Goal: Task Accomplishment & Management: Manage account settings

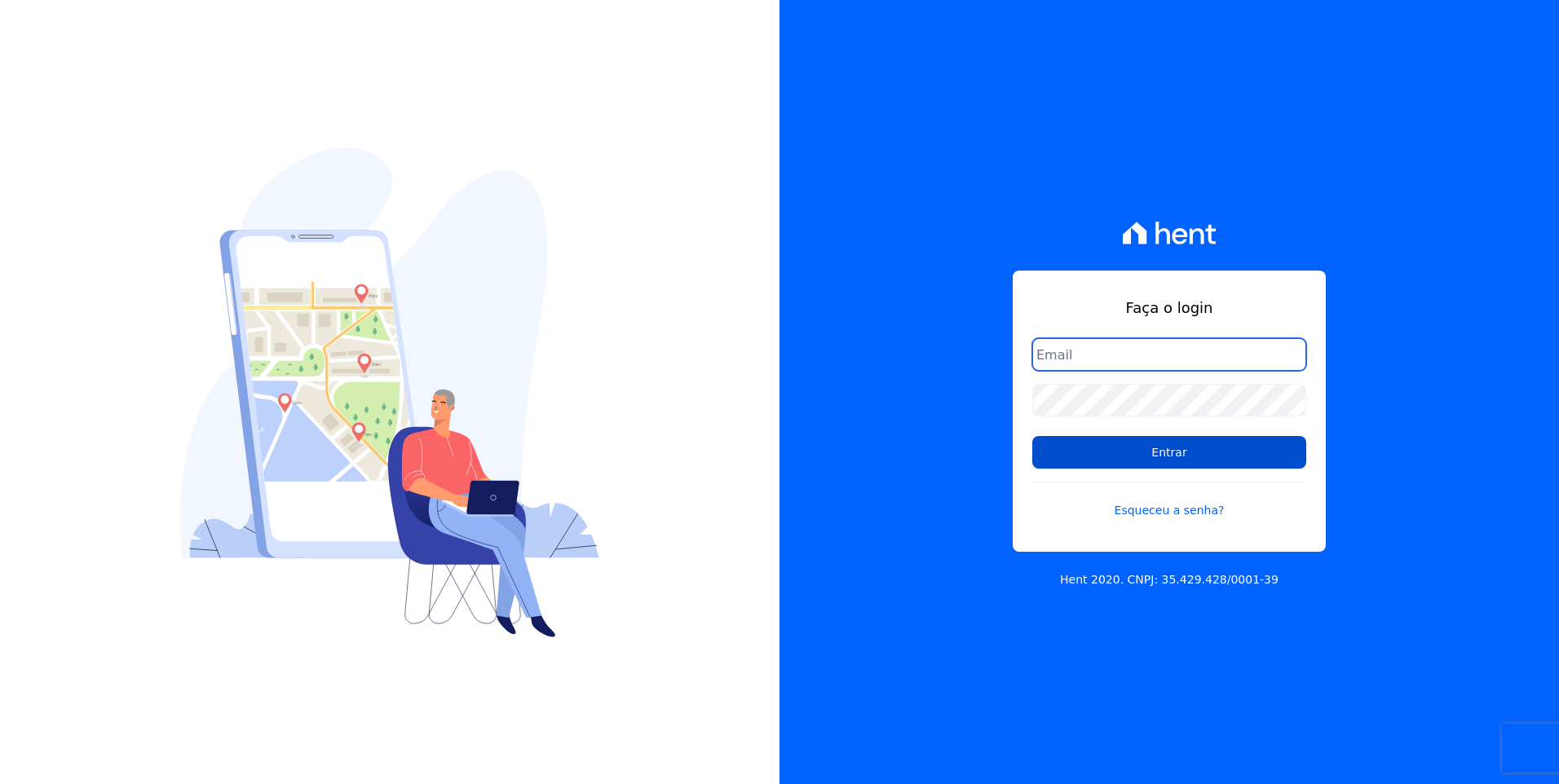
type input "moendasecopark2@gmail.com"
click at [1228, 465] on input "Entrar" at bounding box center [1169, 452] width 274 height 33
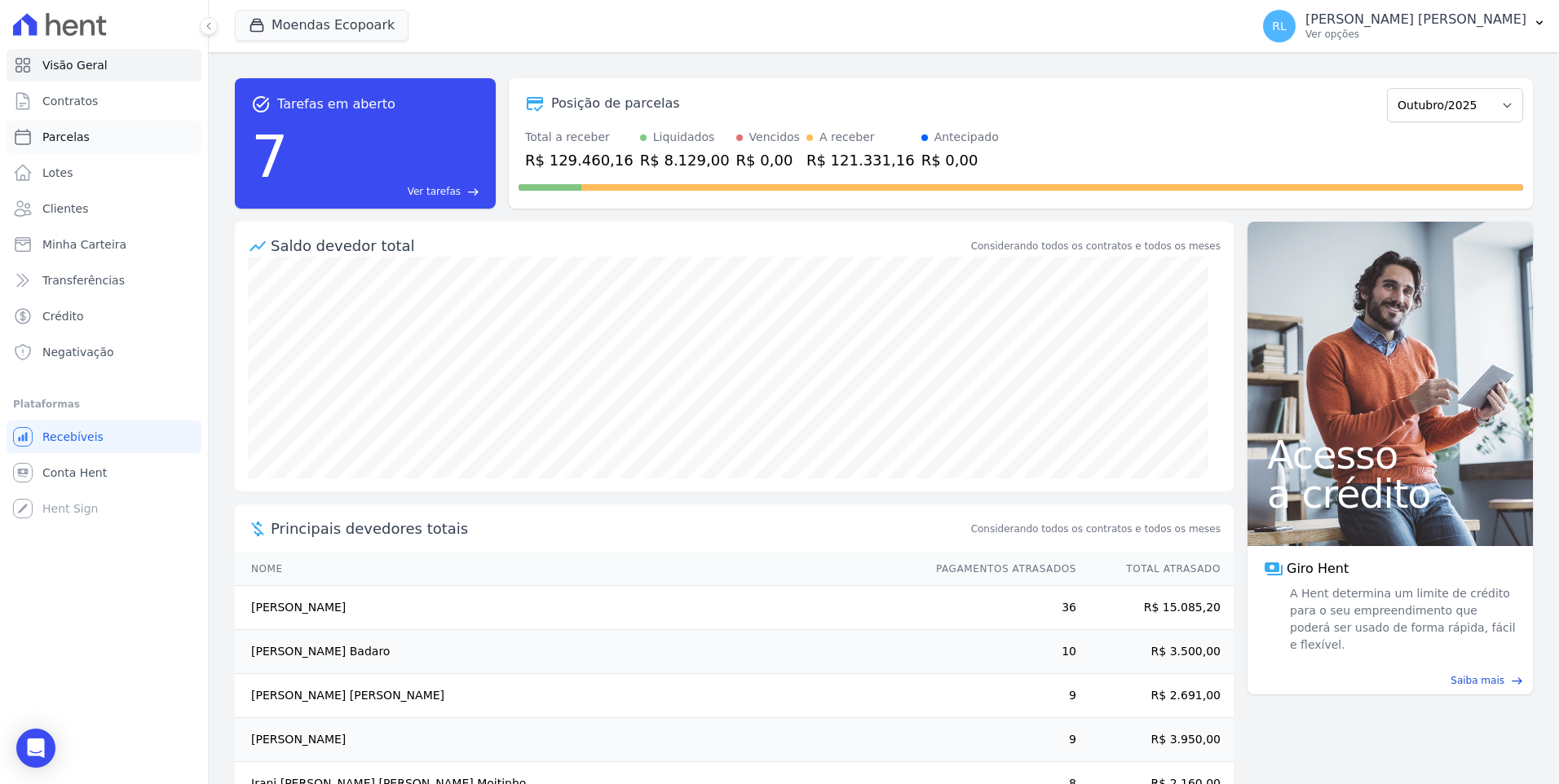
click at [79, 137] on span "Parcelas" at bounding box center [66, 137] width 48 height 16
select select
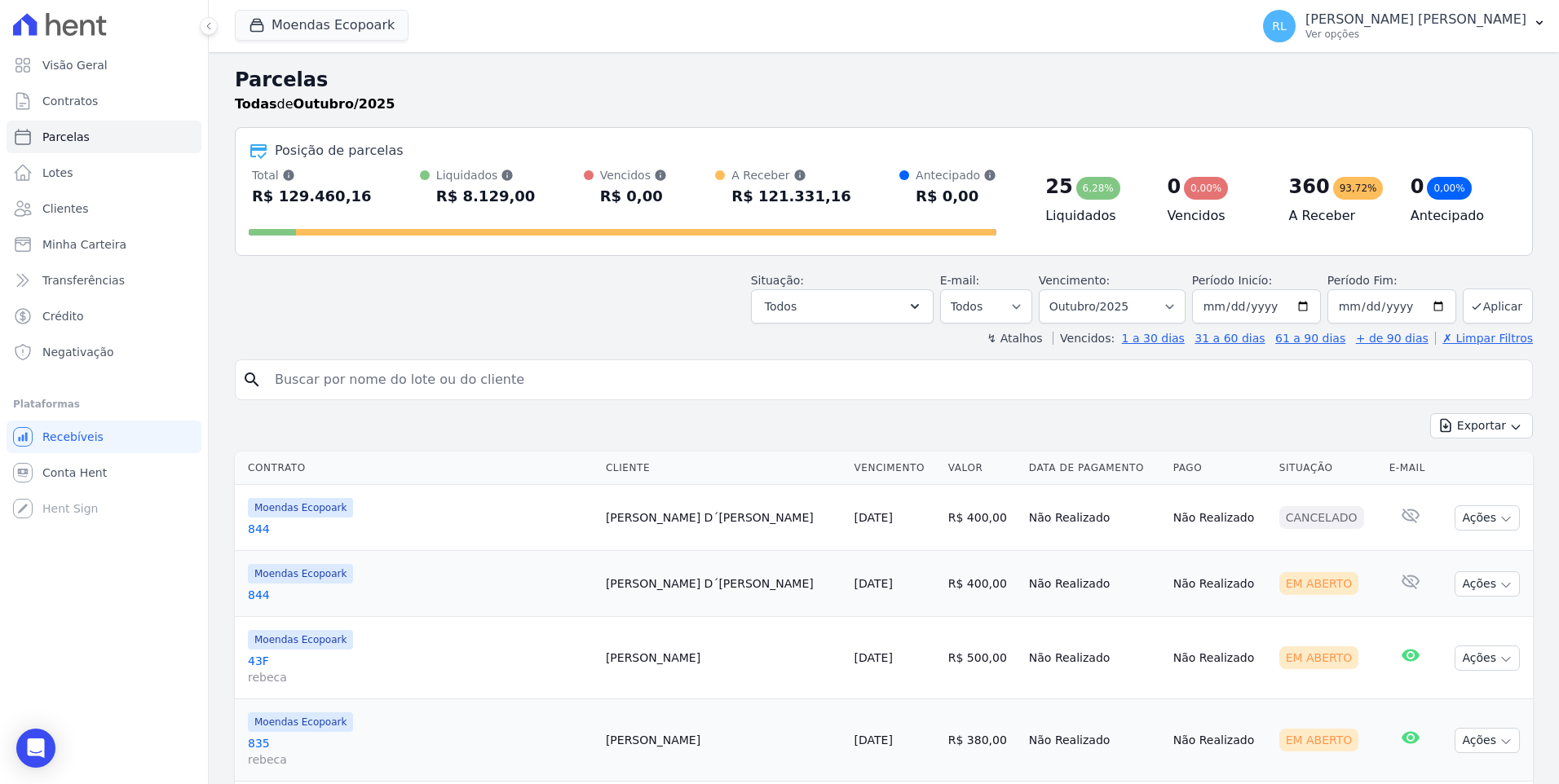
click at [457, 376] on input "search" at bounding box center [895, 379] width 1261 height 33
type input "263"
select select
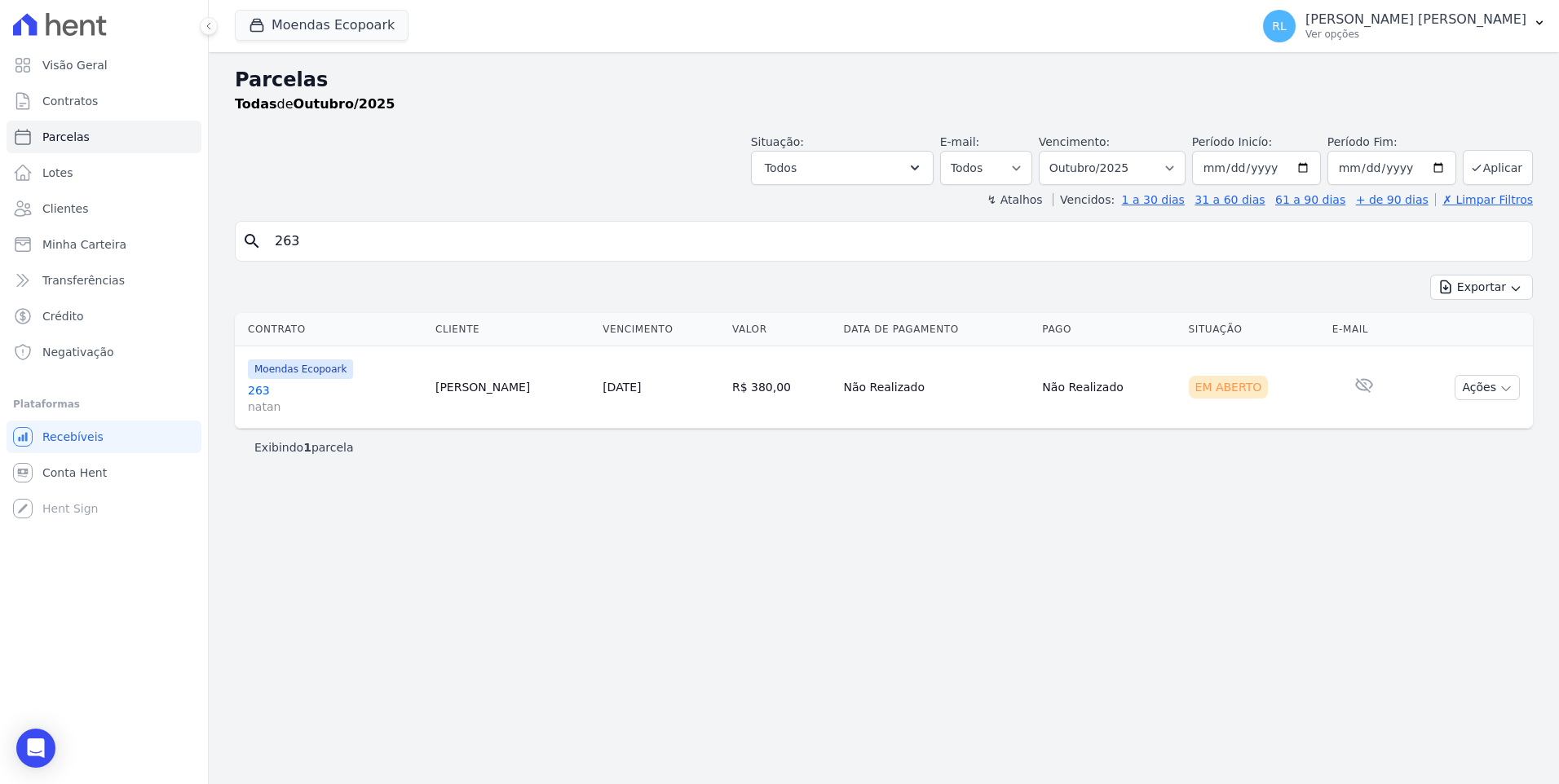
click at [260, 387] on link "263 [PERSON_NAME]" at bounding box center [335, 398] width 174 height 33
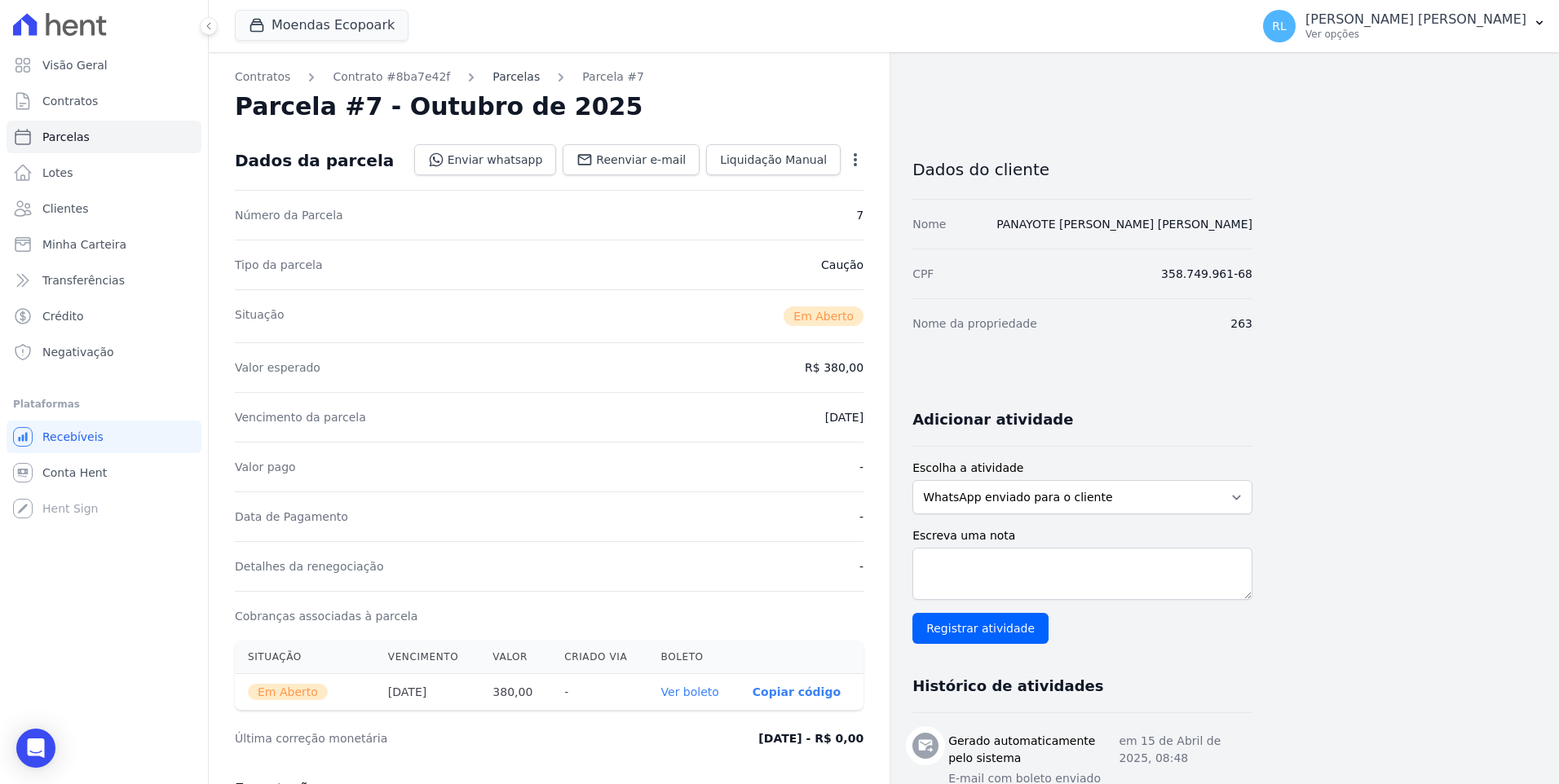
click at [500, 77] on link "Parcelas" at bounding box center [516, 76] width 48 height 17
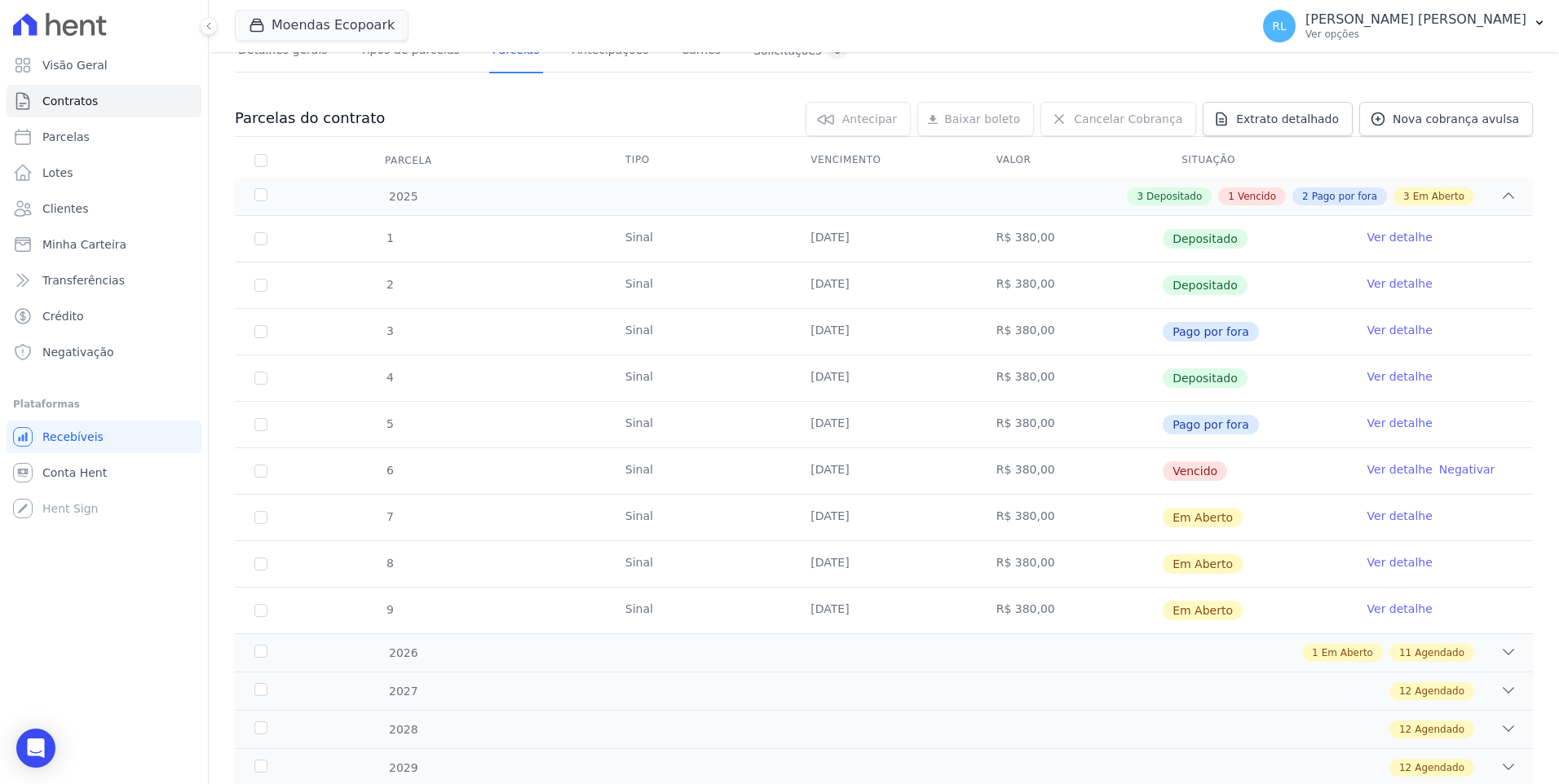
scroll to position [163, 0]
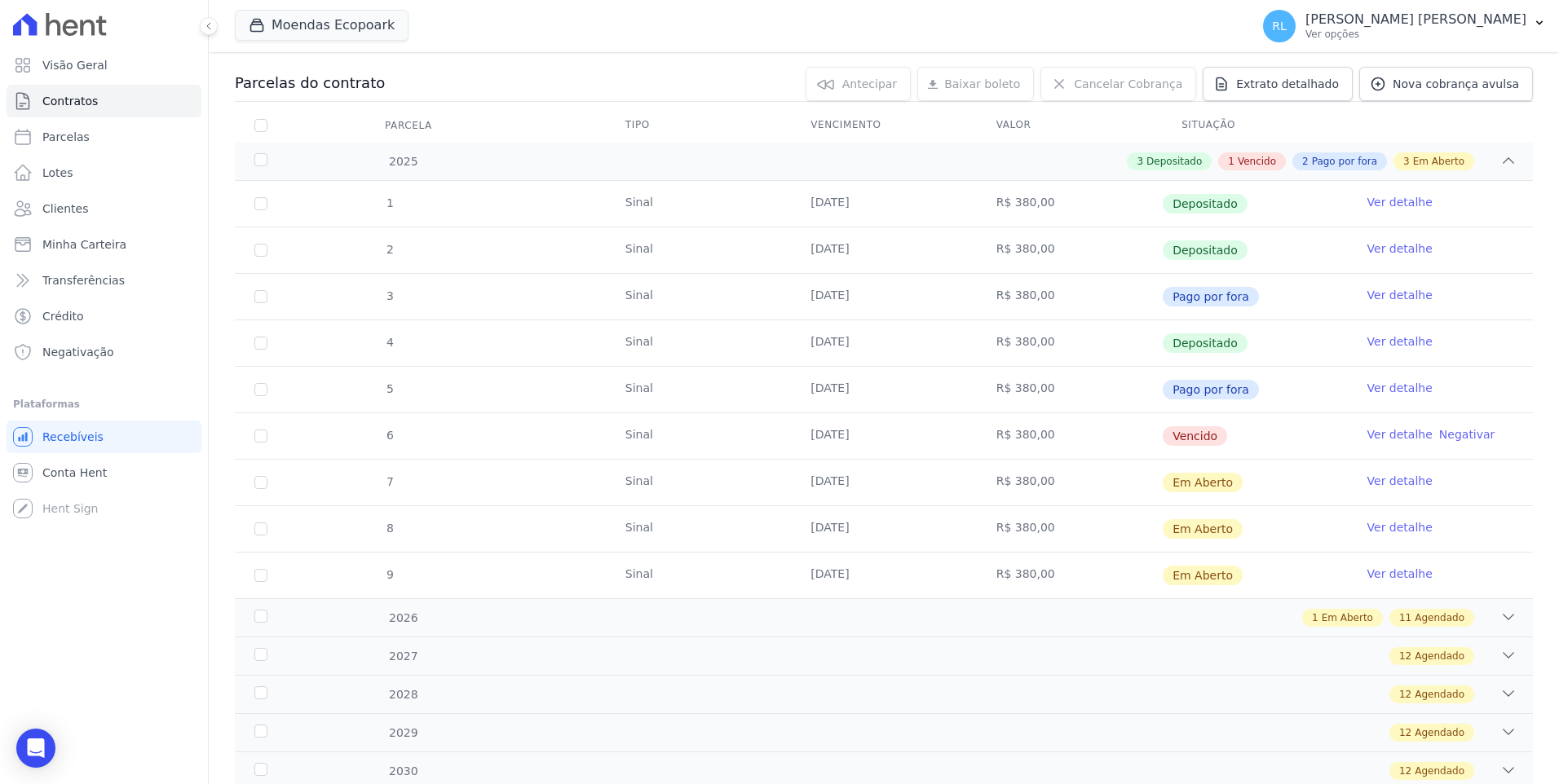
click at [1372, 436] on link "Ver detalhe" at bounding box center [1401, 435] width 65 height 16
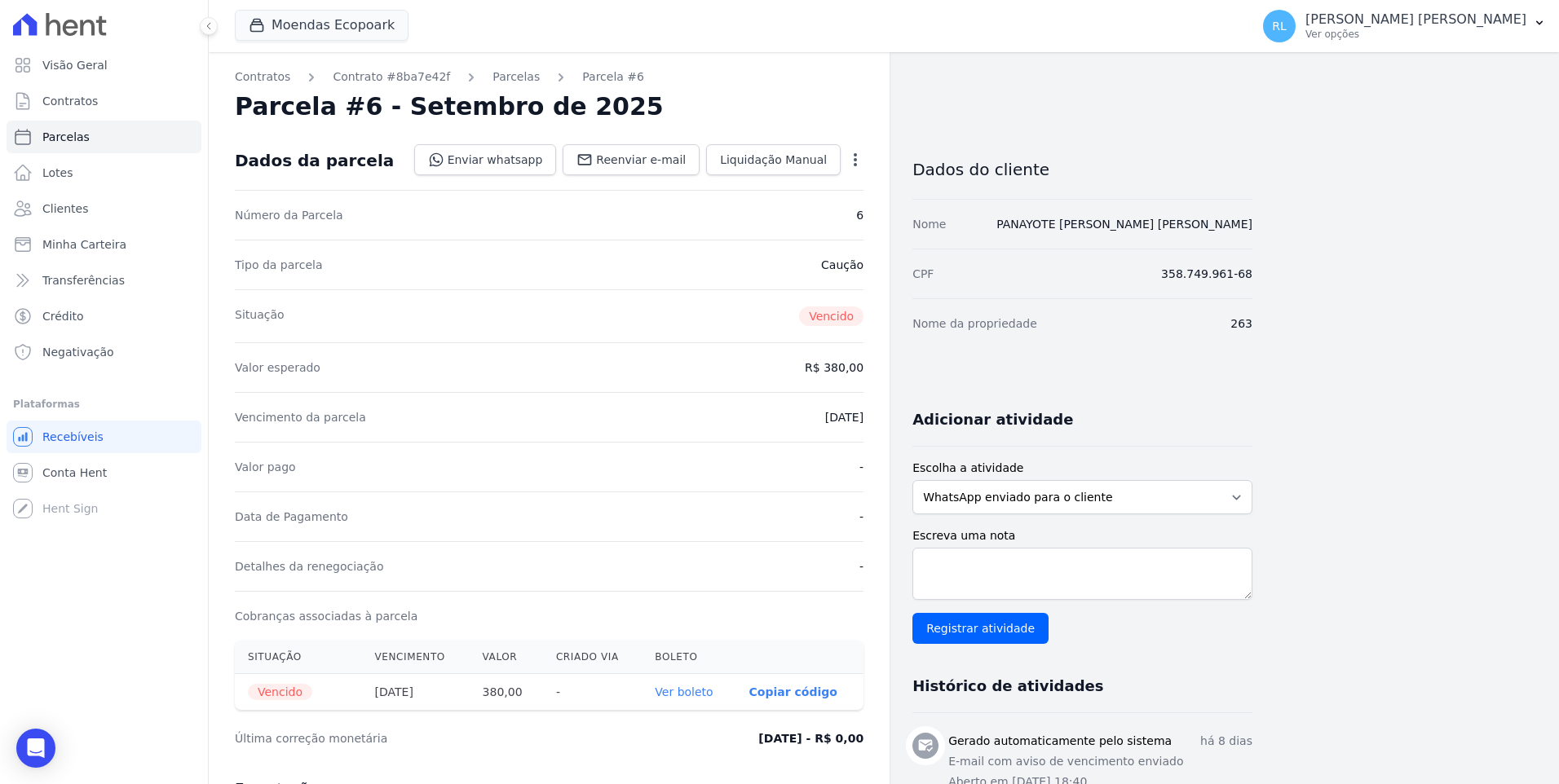
click at [854, 161] on icon "button" at bounding box center [856, 159] width 16 height 16
click at [811, 205] on link "Cancelar Cobrança" at bounding box center [784, 211] width 144 height 30
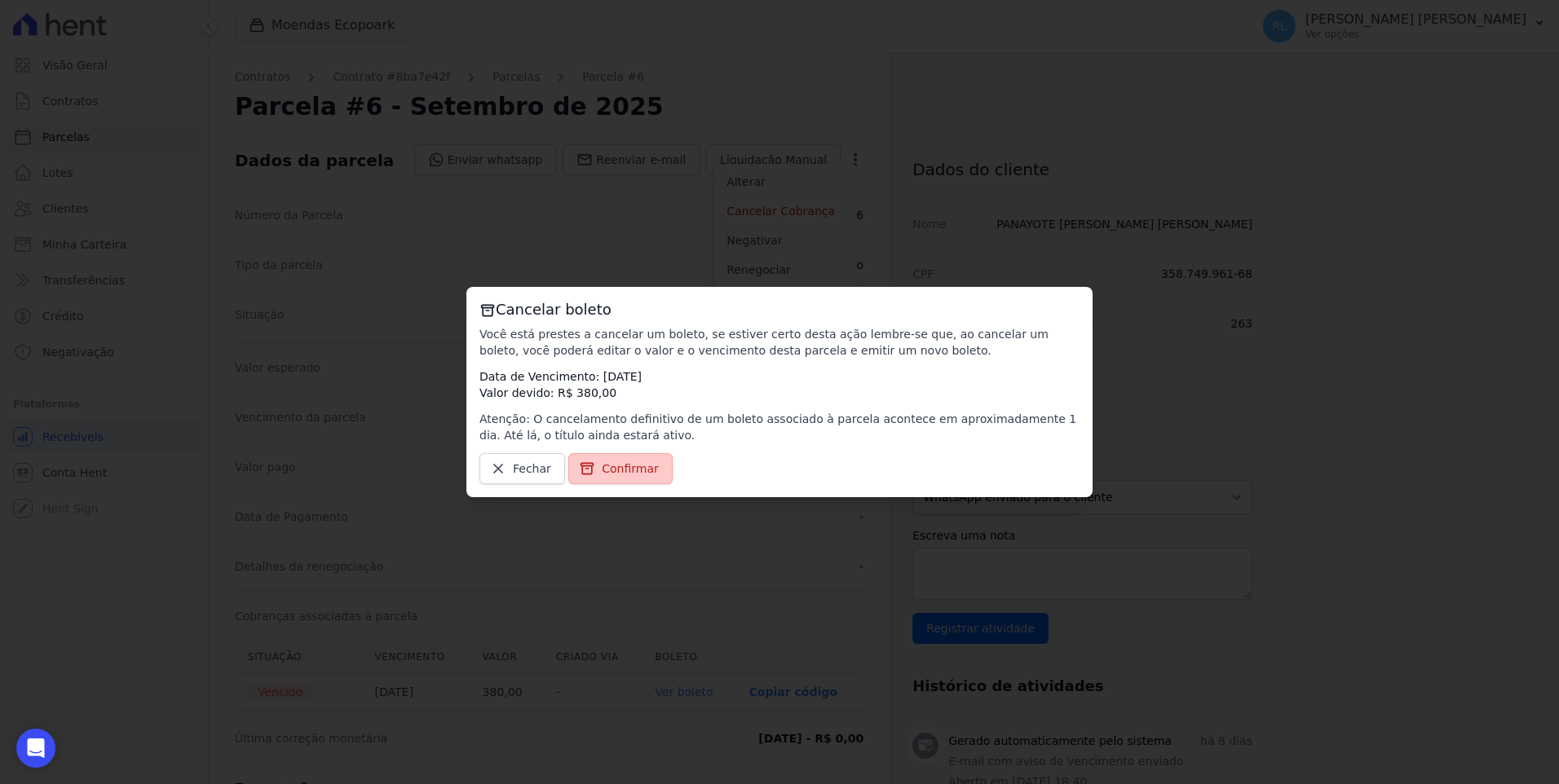
click at [641, 459] on link "Confirmar" at bounding box center [620, 468] width 104 height 31
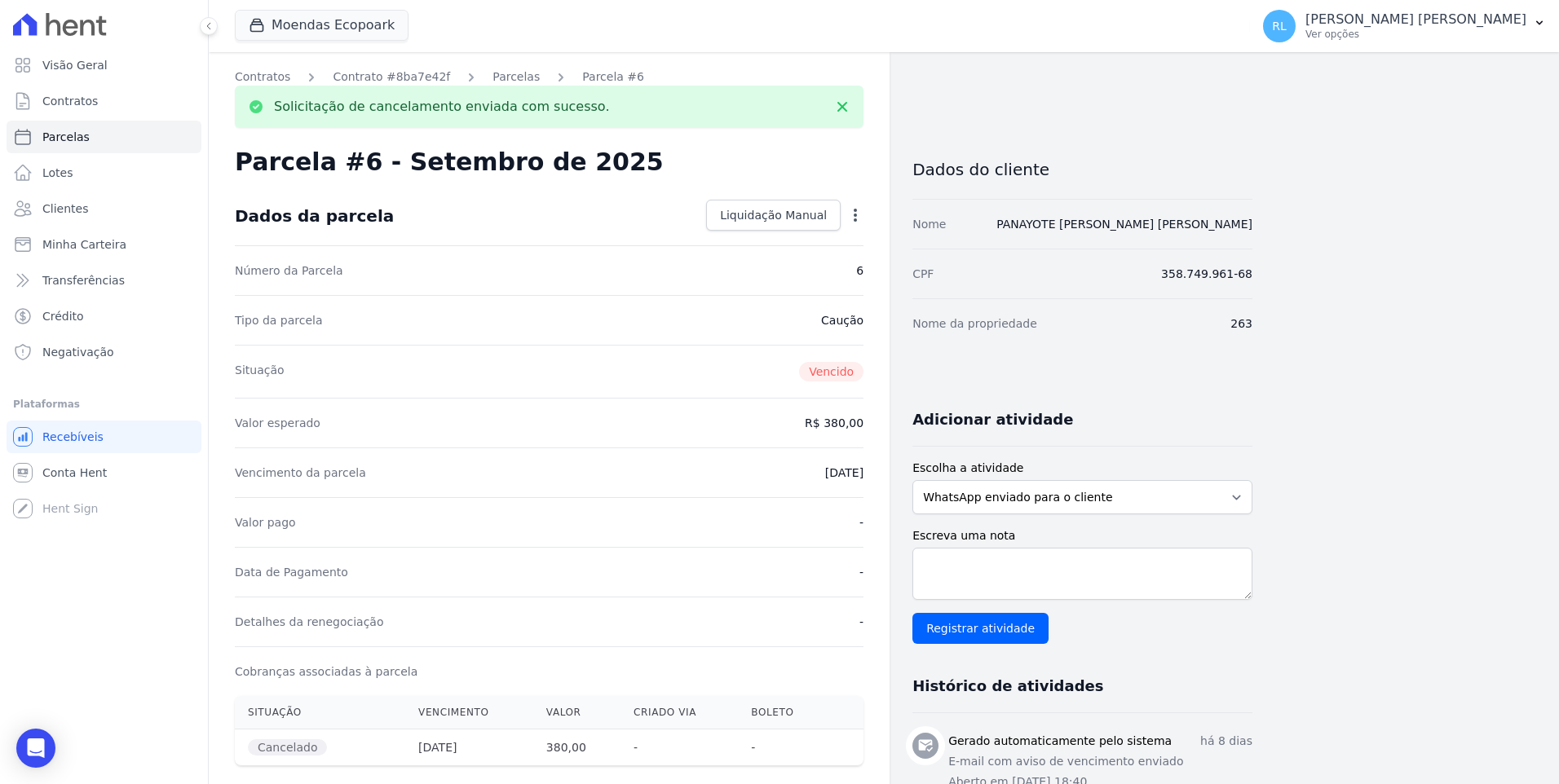
click at [858, 218] on icon "button" at bounding box center [856, 215] width 16 height 16
click at [780, 239] on link "Alterar" at bounding box center [784, 238] width 144 height 30
click at [760, 472] on input "2025-09-20" at bounding box center [799, 471] width 129 height 35
type input "[DATE]"
click at [830, 210] on span "Salvar" at bounding box center [832, 215] width 36 height 16
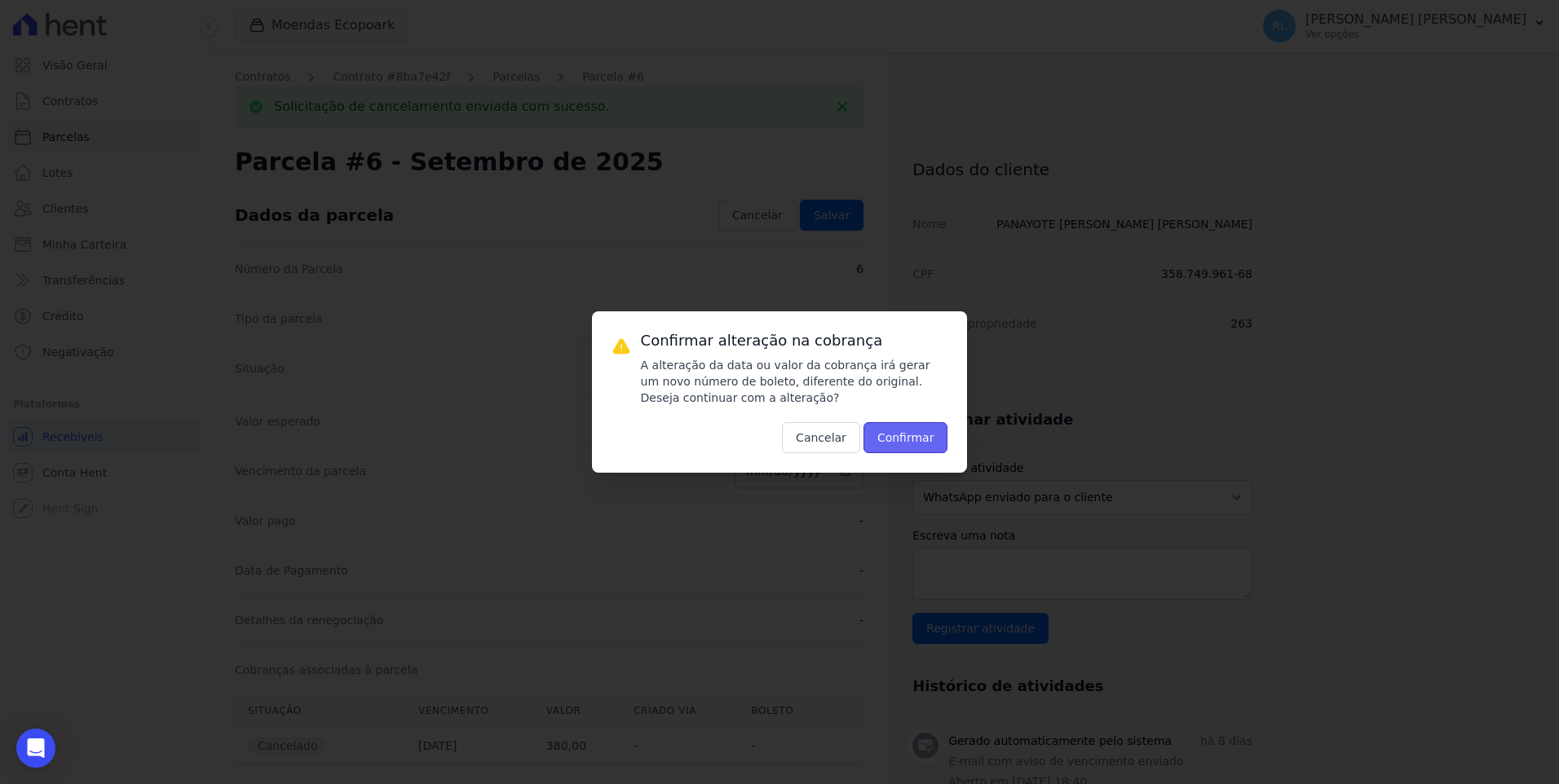
click at [891, 432] on button "Confirmar" at bounding box center [906, 438] width 85 height 31
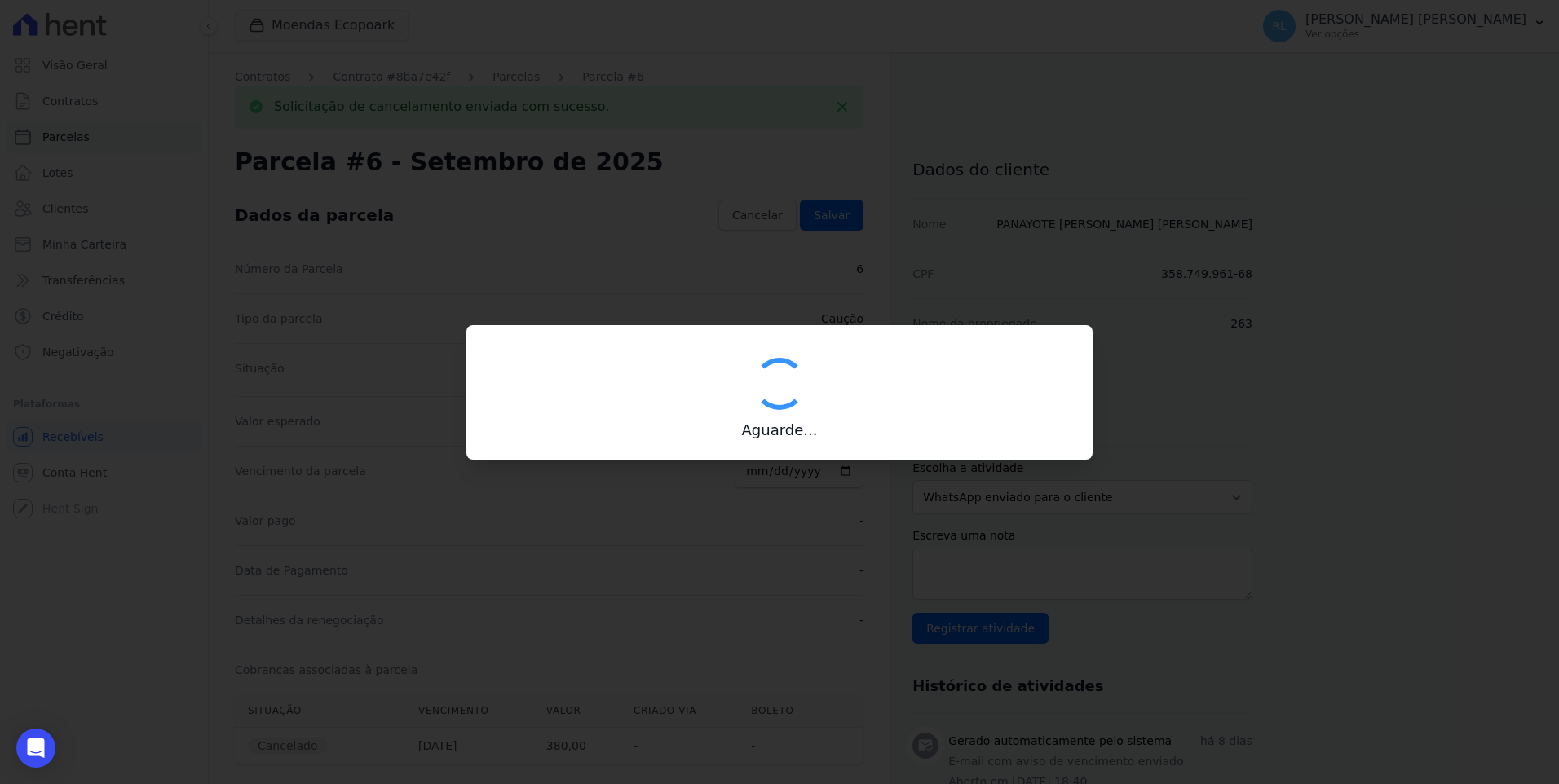
type input "00190000090335103300000685744179112210000038000"
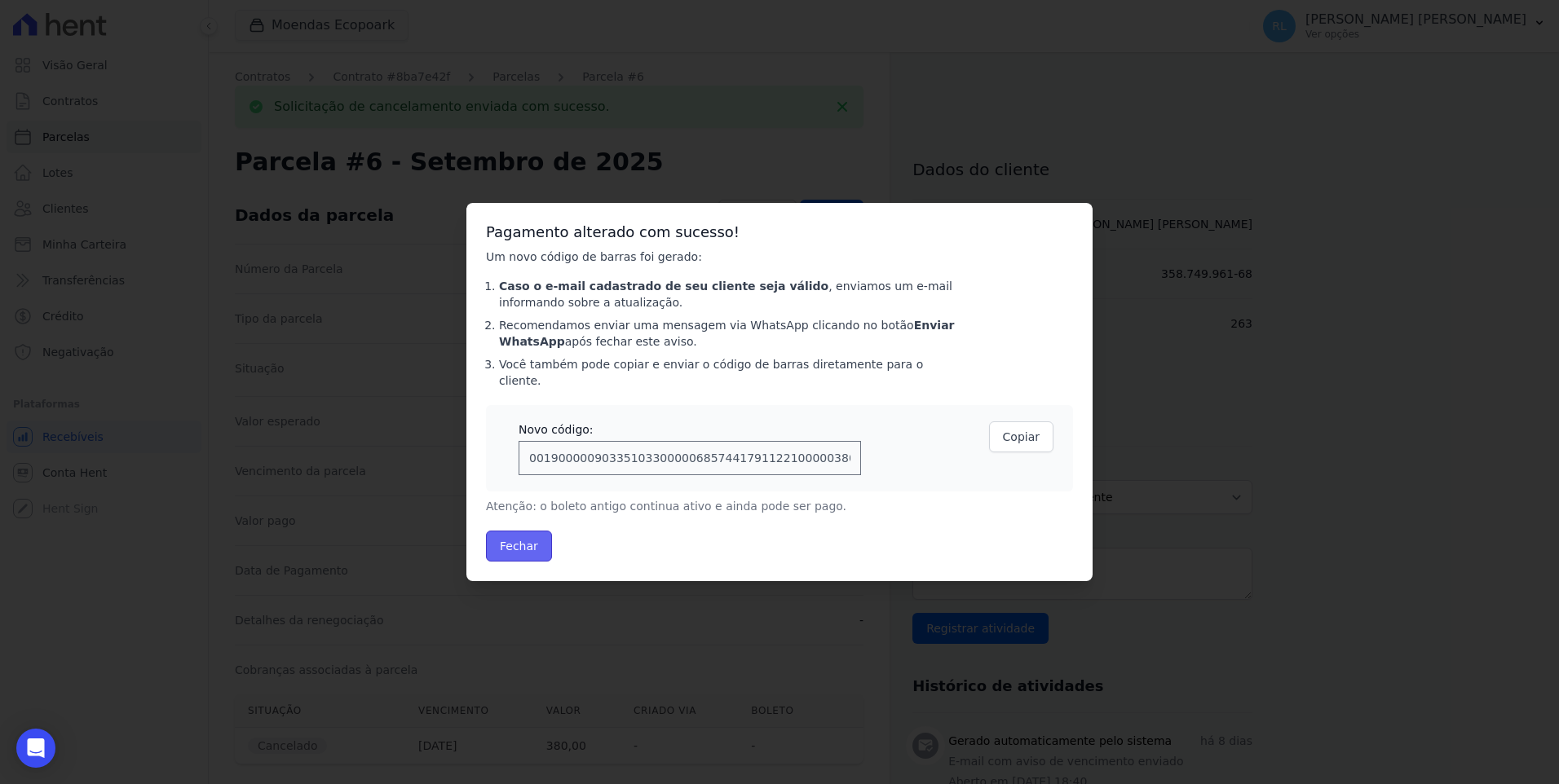
click at [524, 537] on button "Fechar" at bounding box center [519, 545] width 66 height 31
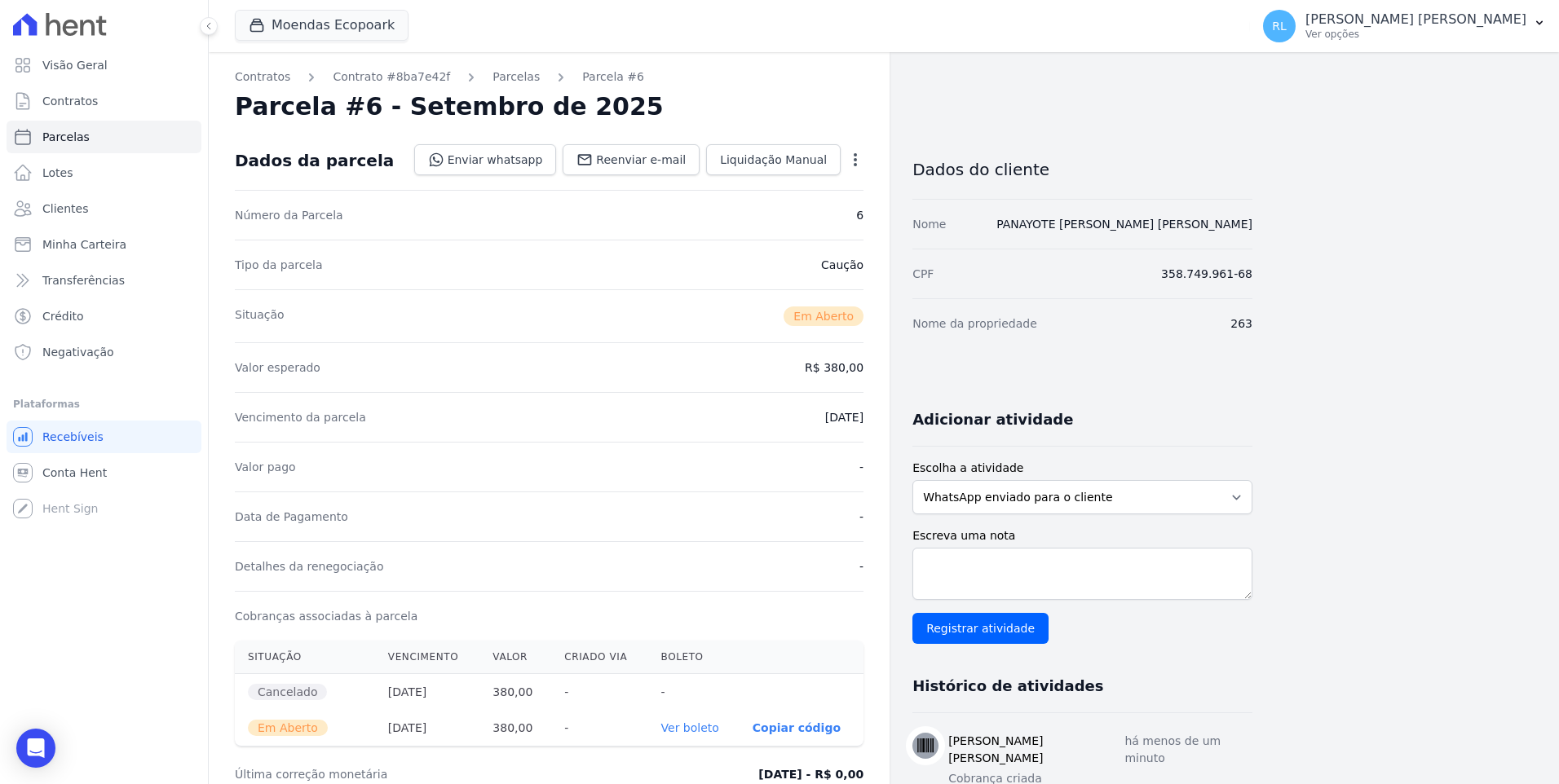
click at [702, 730] on link "Ver boleto" at bounding box center [690, 728] width 57 height 13
click at [72, 143] on span "Parcelas" at bounding box center [66, 137] width 48 height 16
select select
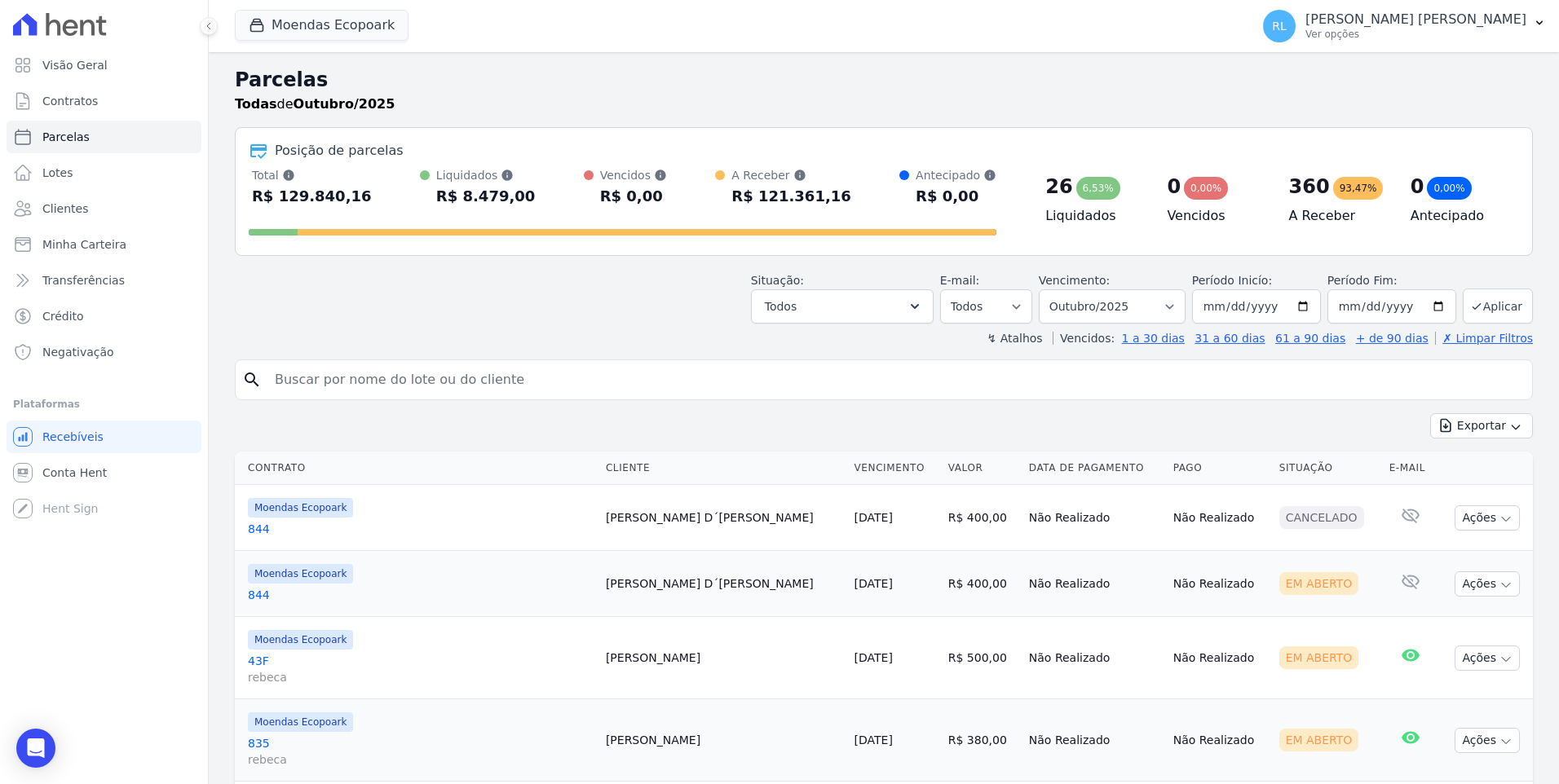
click at [423, 367] on input "search" at bounding box center [895, 379] width 1261 height 33
type input "[PERSON_NAME]"
select select
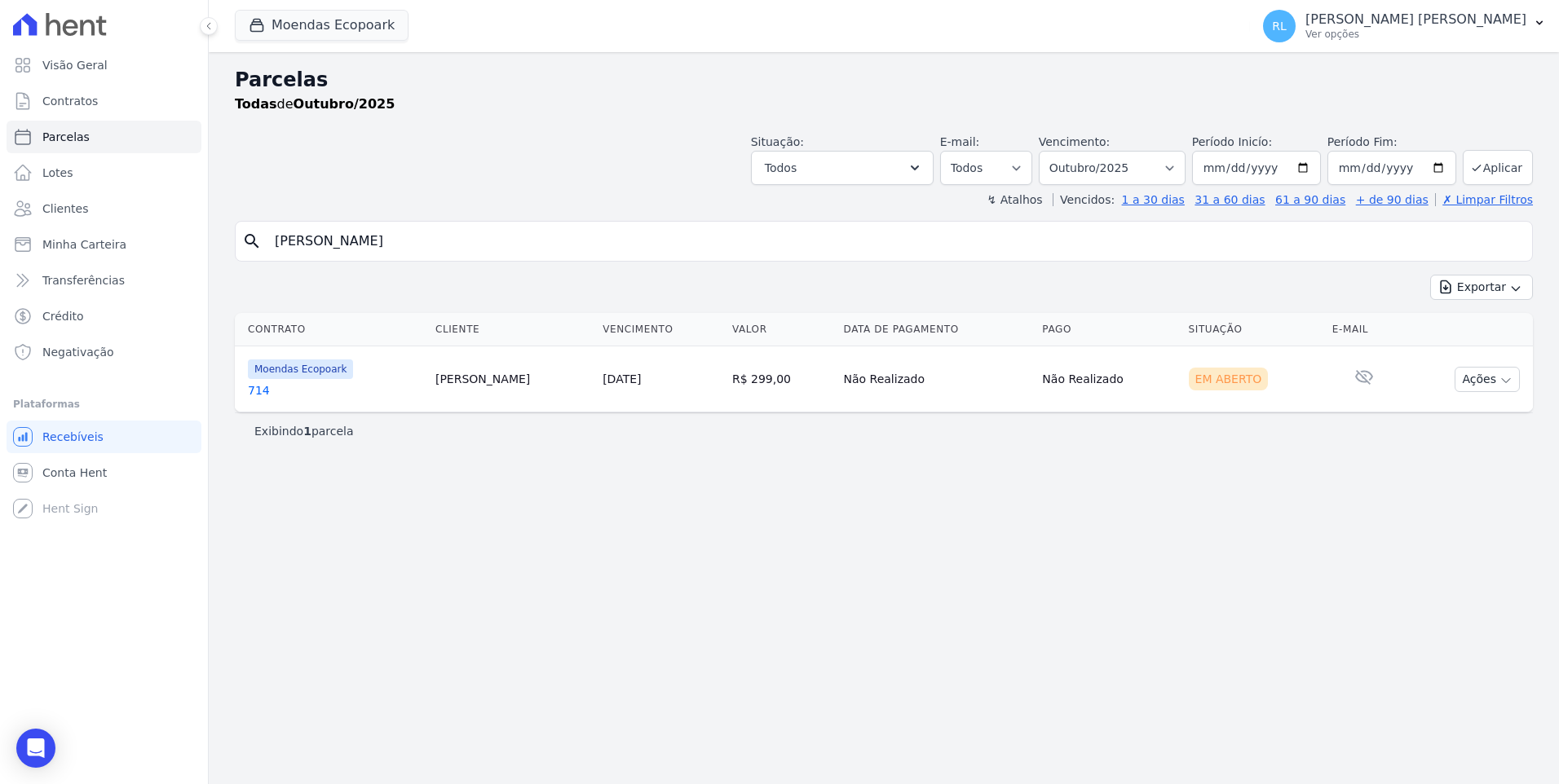
click at [257, 390] on link "714" at bounding box center [335, 390] width 174 height 16
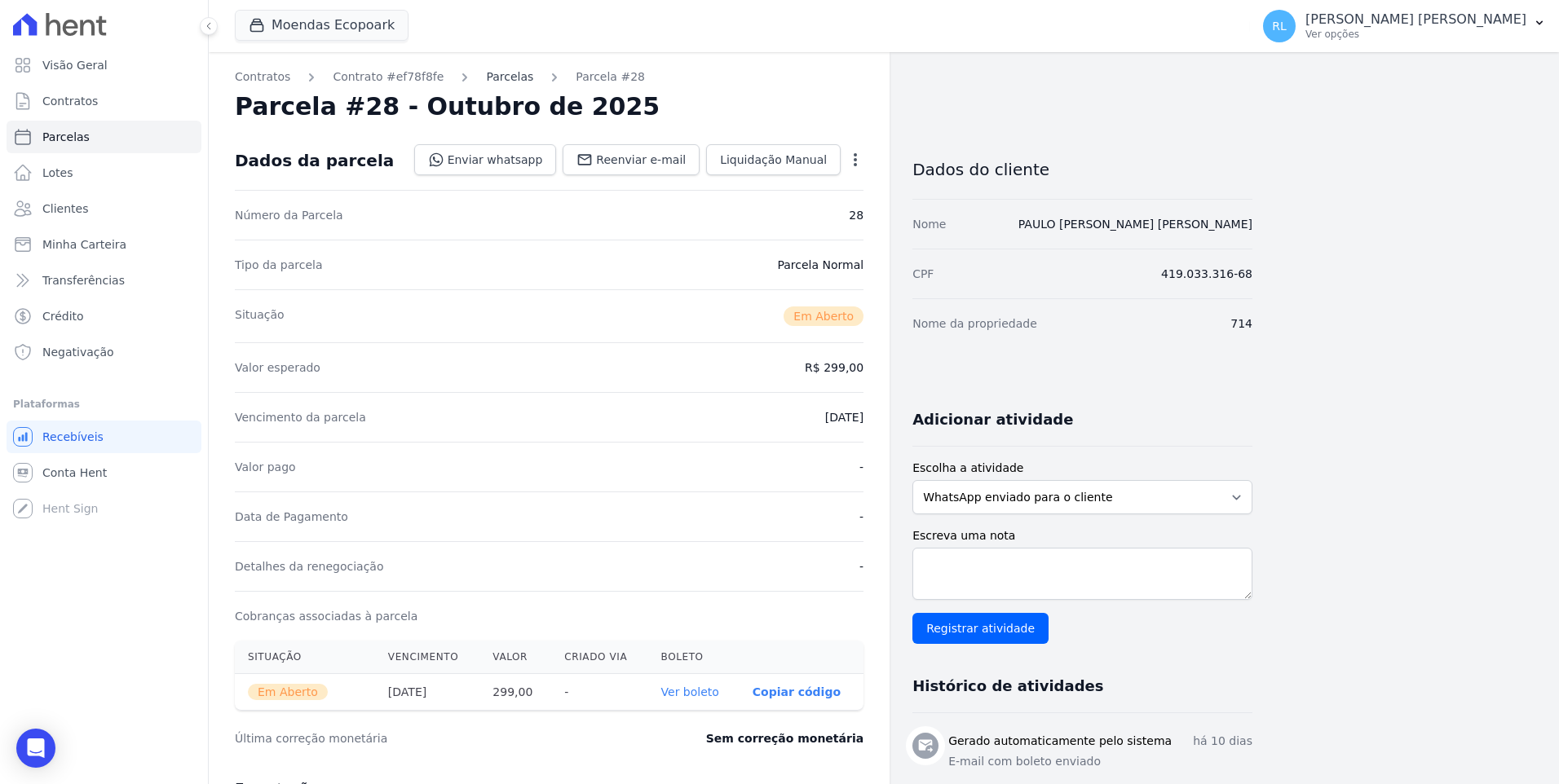
click at [499, 79] on link "Parcelas" at bounding box center [510, 76] width 48 height 17
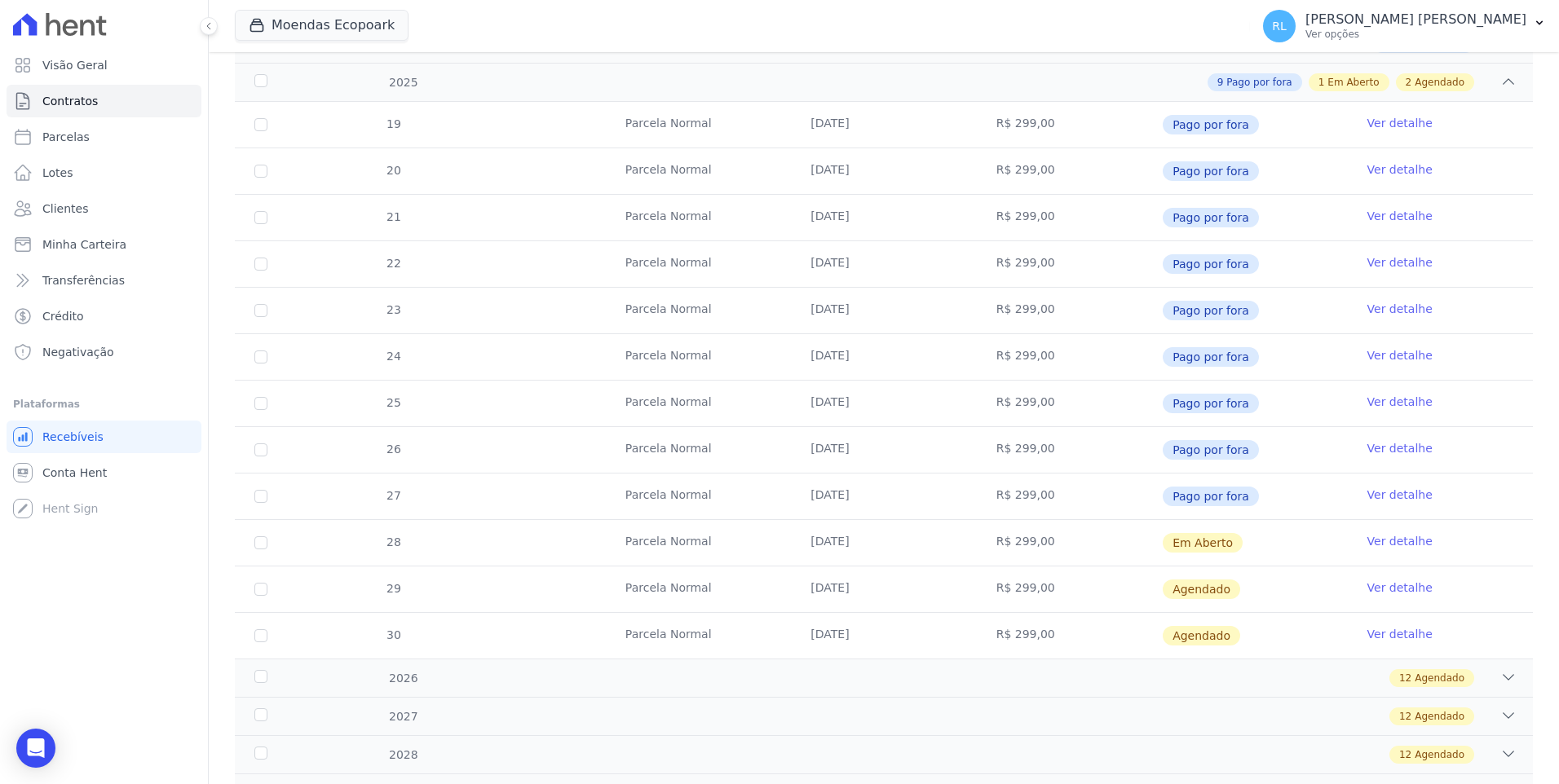
scroll to position [326, 0]
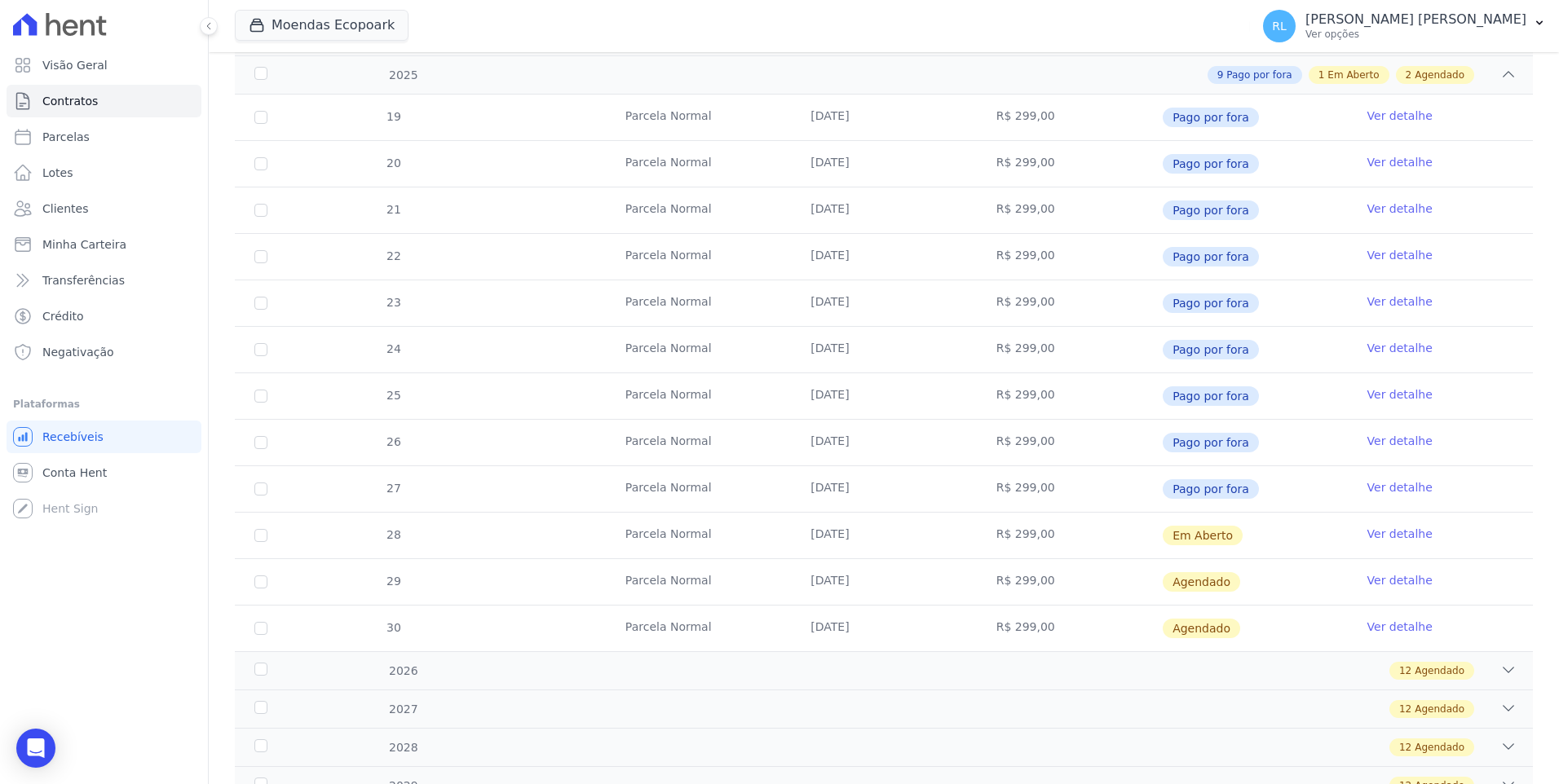
click at [1378, 529] on link "Ver detalhe" at bounding box center [1401, 534] width 65 height 16
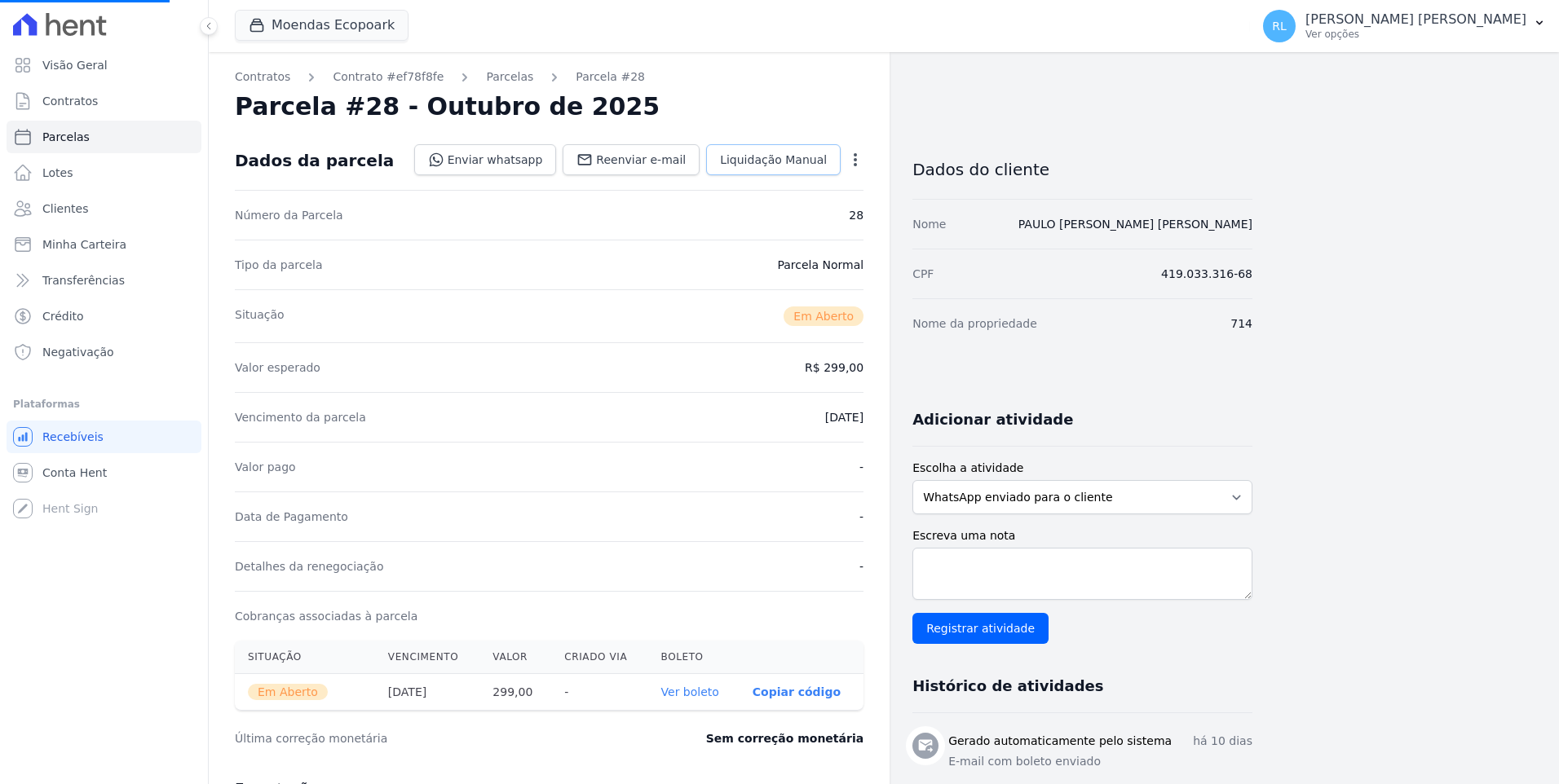
click at [763, 162] on span "Liquidação Manual" at bounding box center [774, 159] width 107 height 16
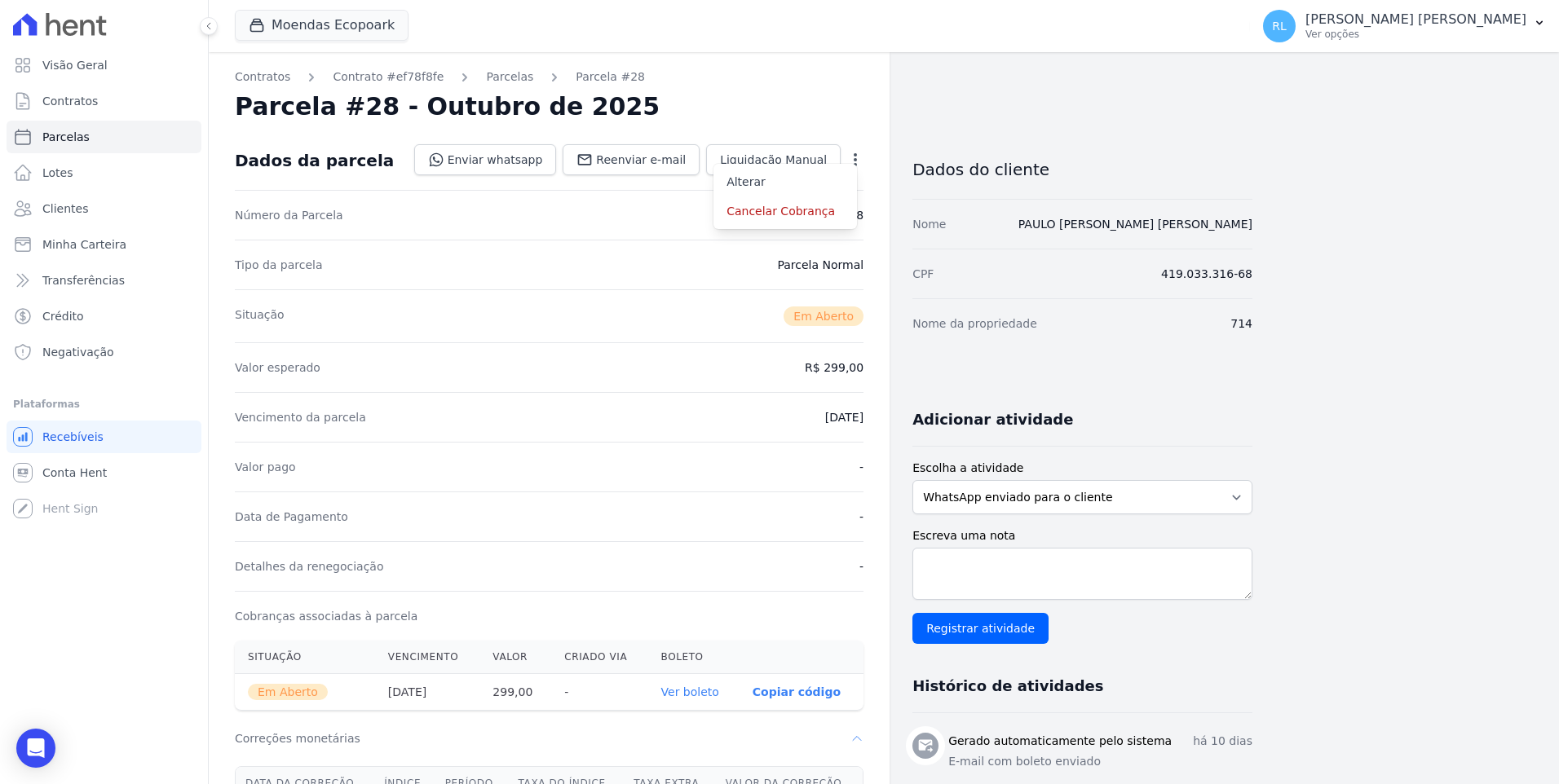
click at [553, 399] on div "Vencimento da parcela [DATE]" at bounding box center [549, 417] width 629 height 49
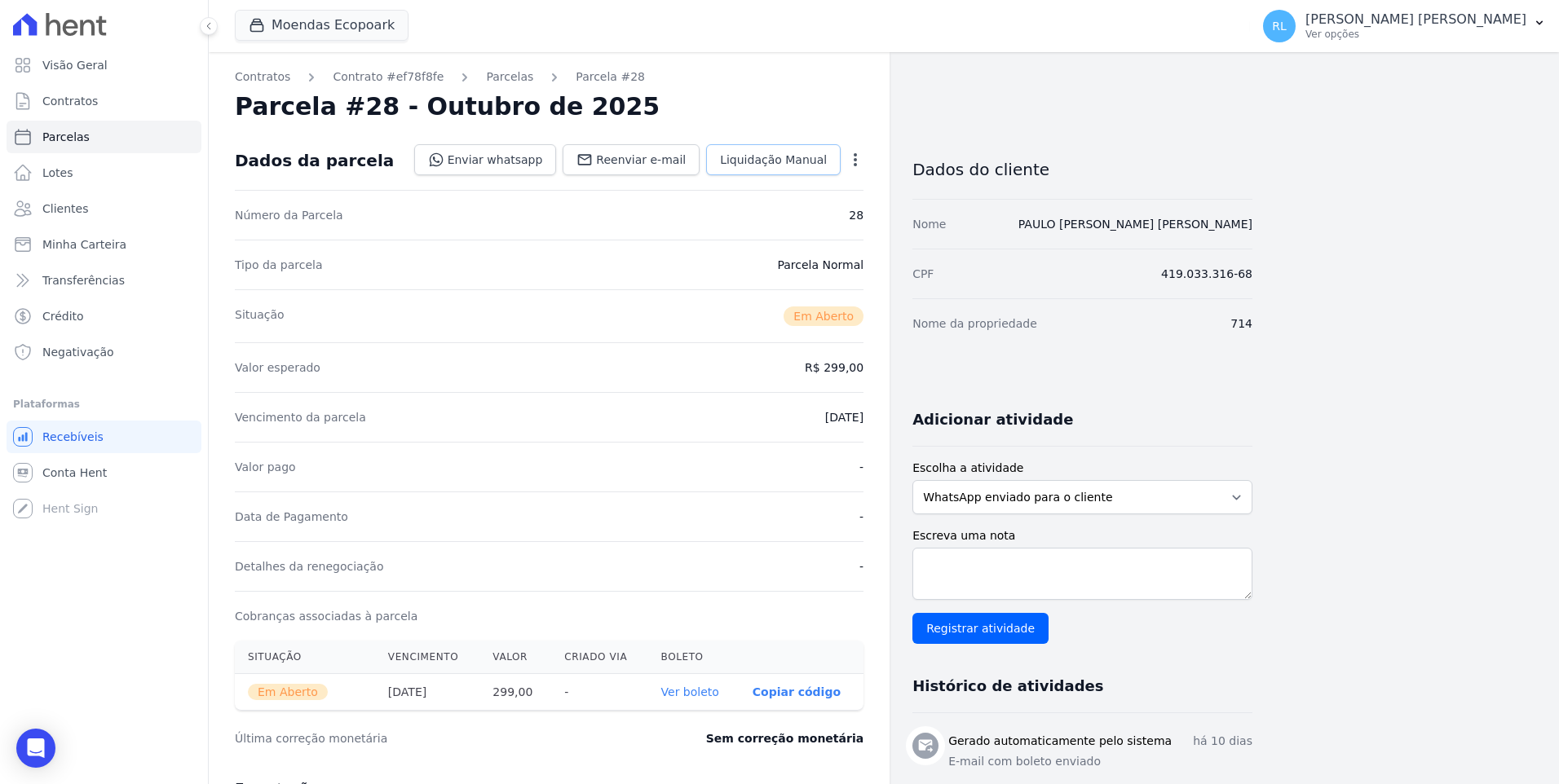
click at [770, 161] on span "Liquidação Manual" at bounding box center [774, 159] width 107 height 16
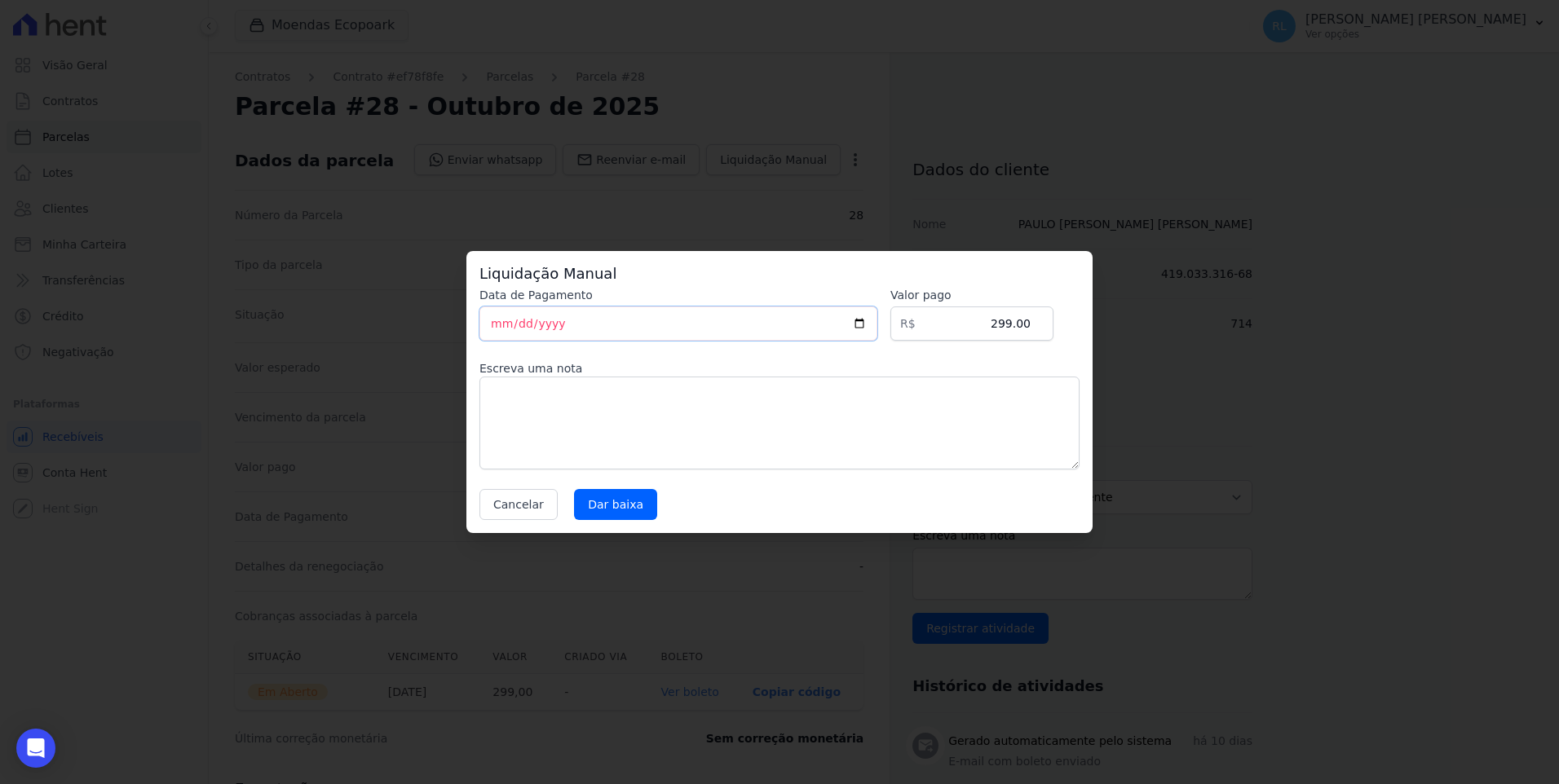
click at [500, 330] on input "[DATE]" at bounding box center [678, 324] width 398 height 35
type input "[DATE]"
click at [534, 416] on textarea at bounding box center [780, 423] width 600 height 93
type textarea "pix"
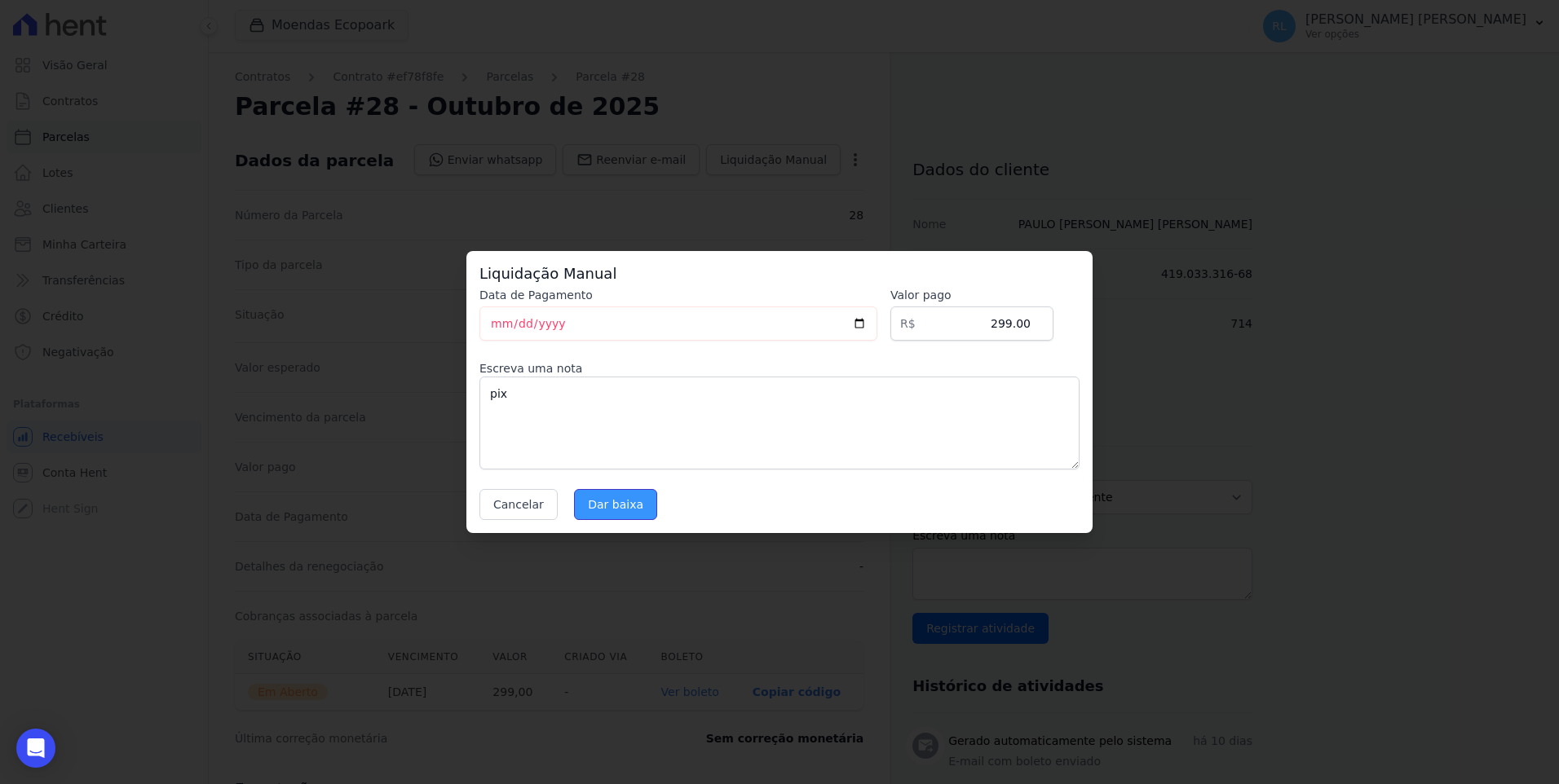
click at [614, 501] on input "Dar baixa" at bounding box center [616, 504] width 83 height 31
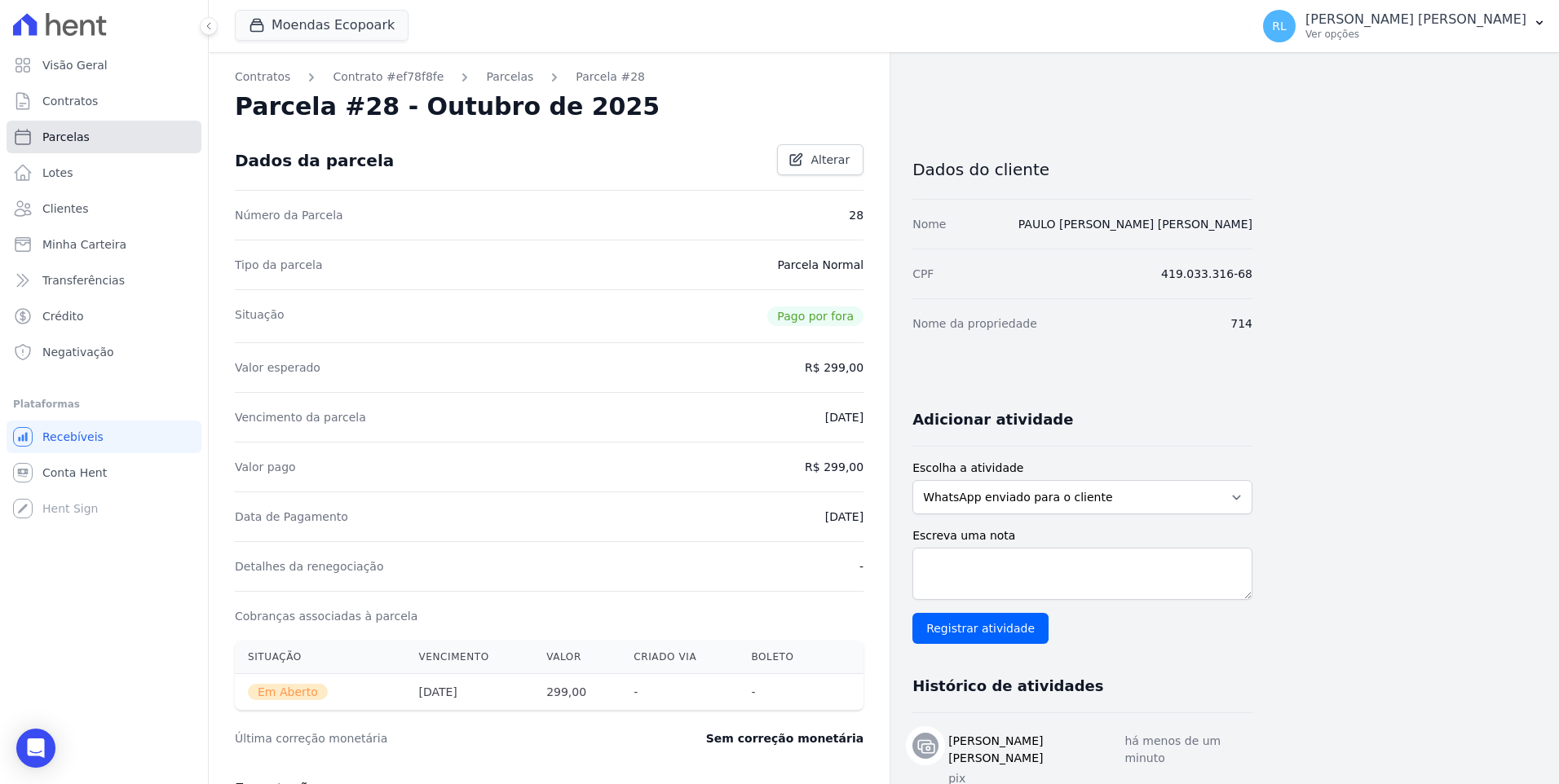
click at [92, 138] on link "Parcelas" at bounding box center [104, 137] width 195 height 33
select select
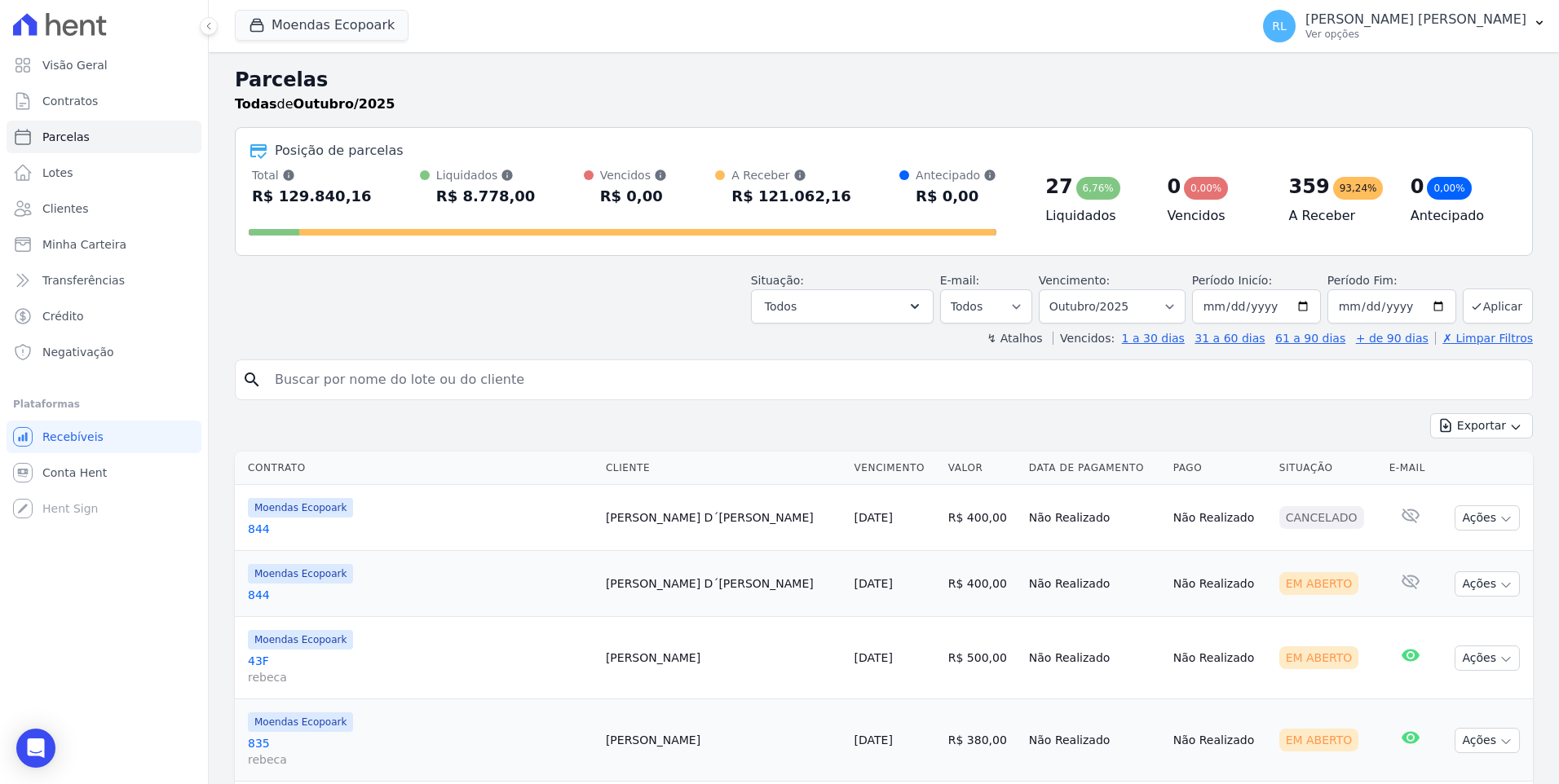
click at [326, 371] on input "search" at bounding box center [895, 379] width 1261 height 33
type input "545"
select select
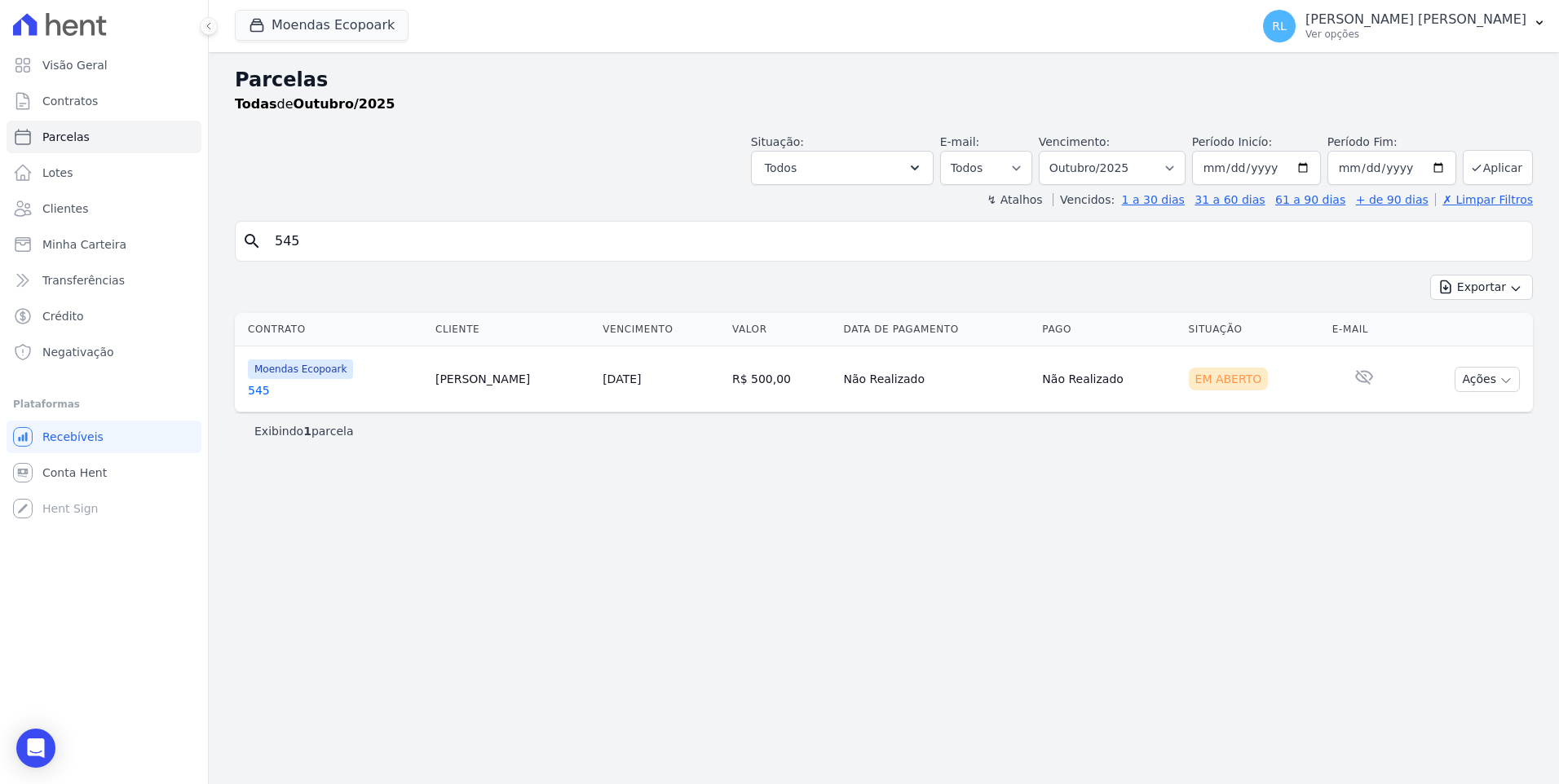
click at [258, 396] on link "545" at bounding box center [335, 390] width 174 height 16
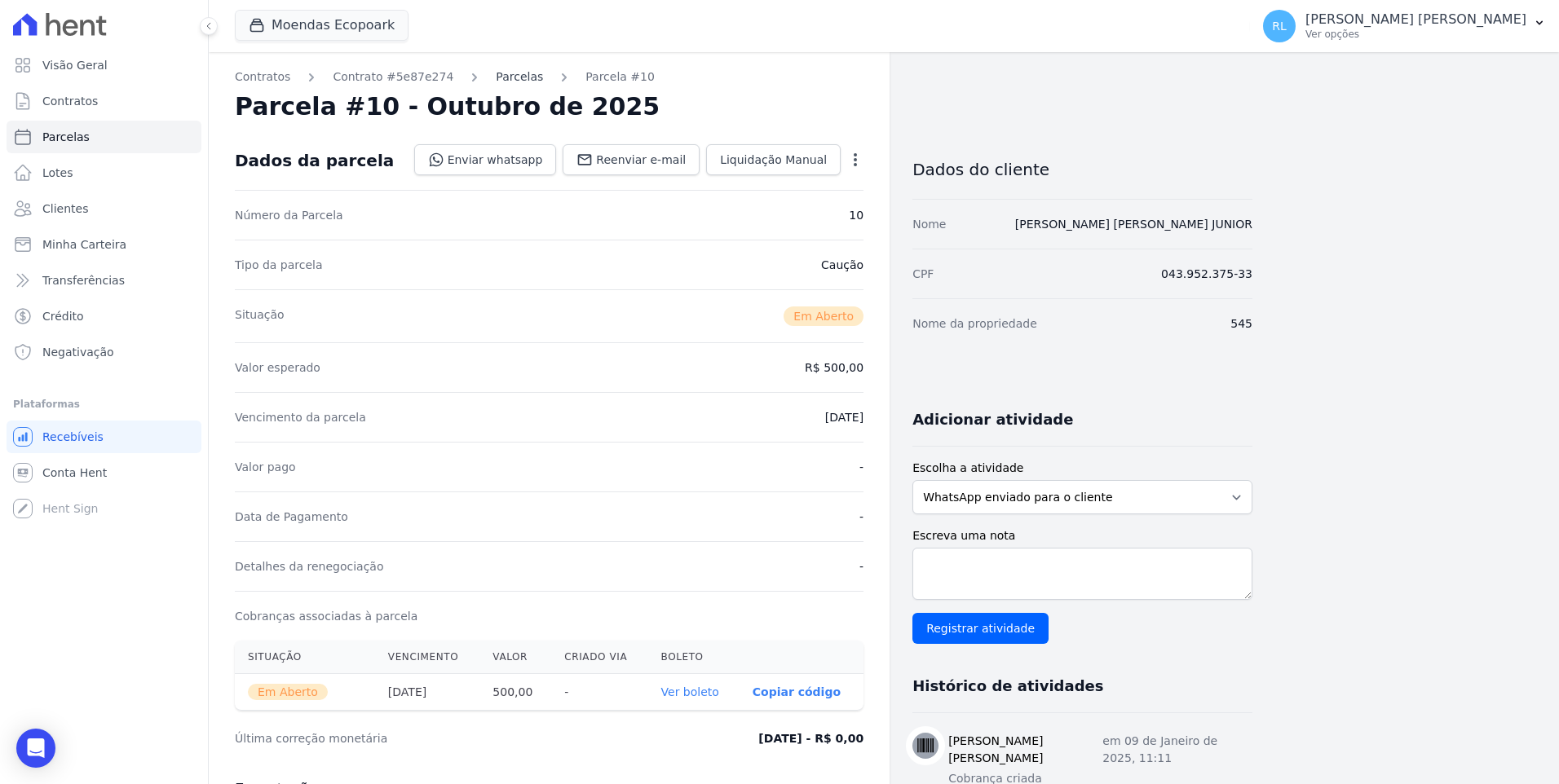
click at [503, 80] on link "Parcelas" at bounding box center [520, 76] width 48 height 17
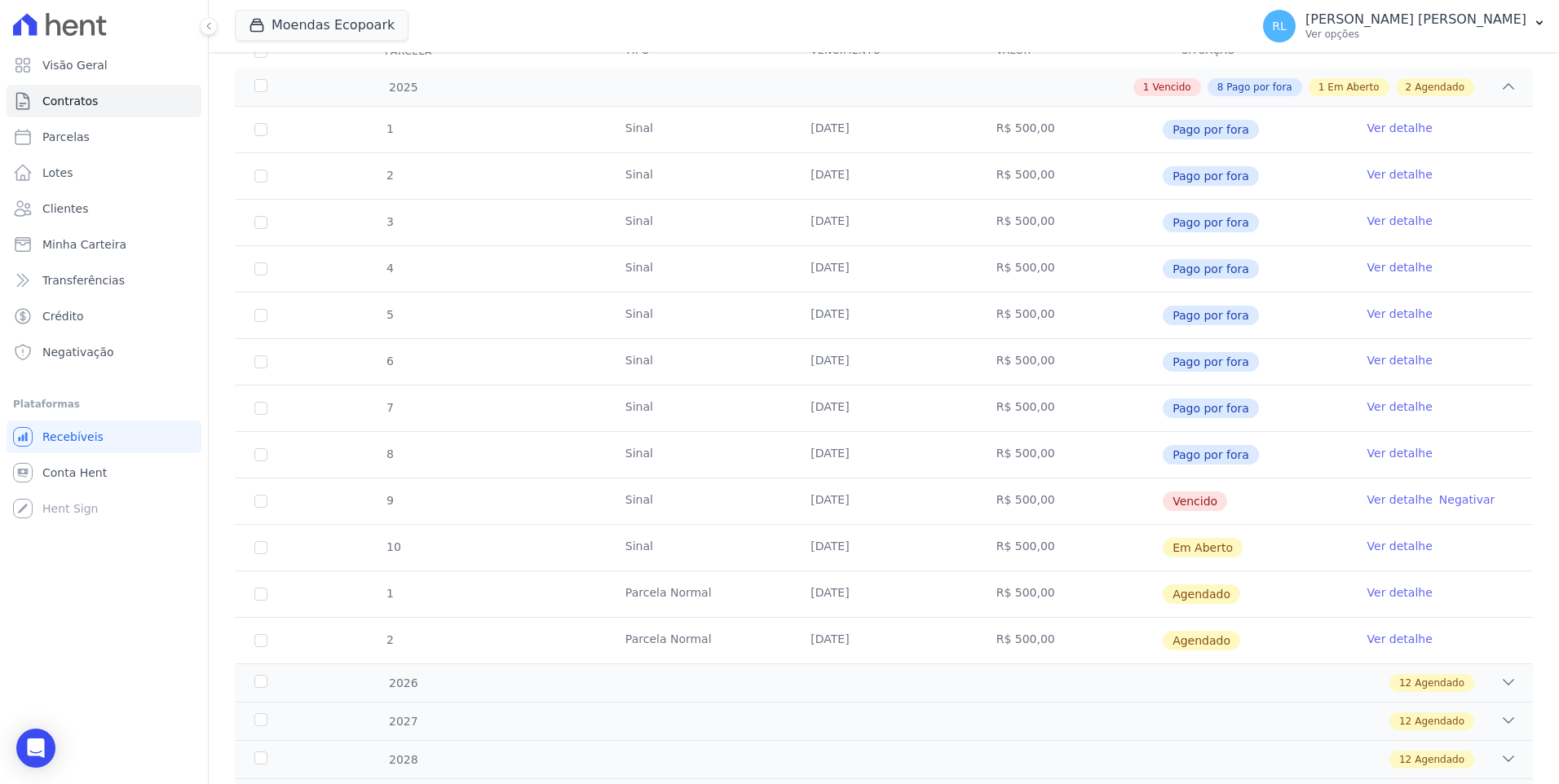
scroll to position [245, 0]
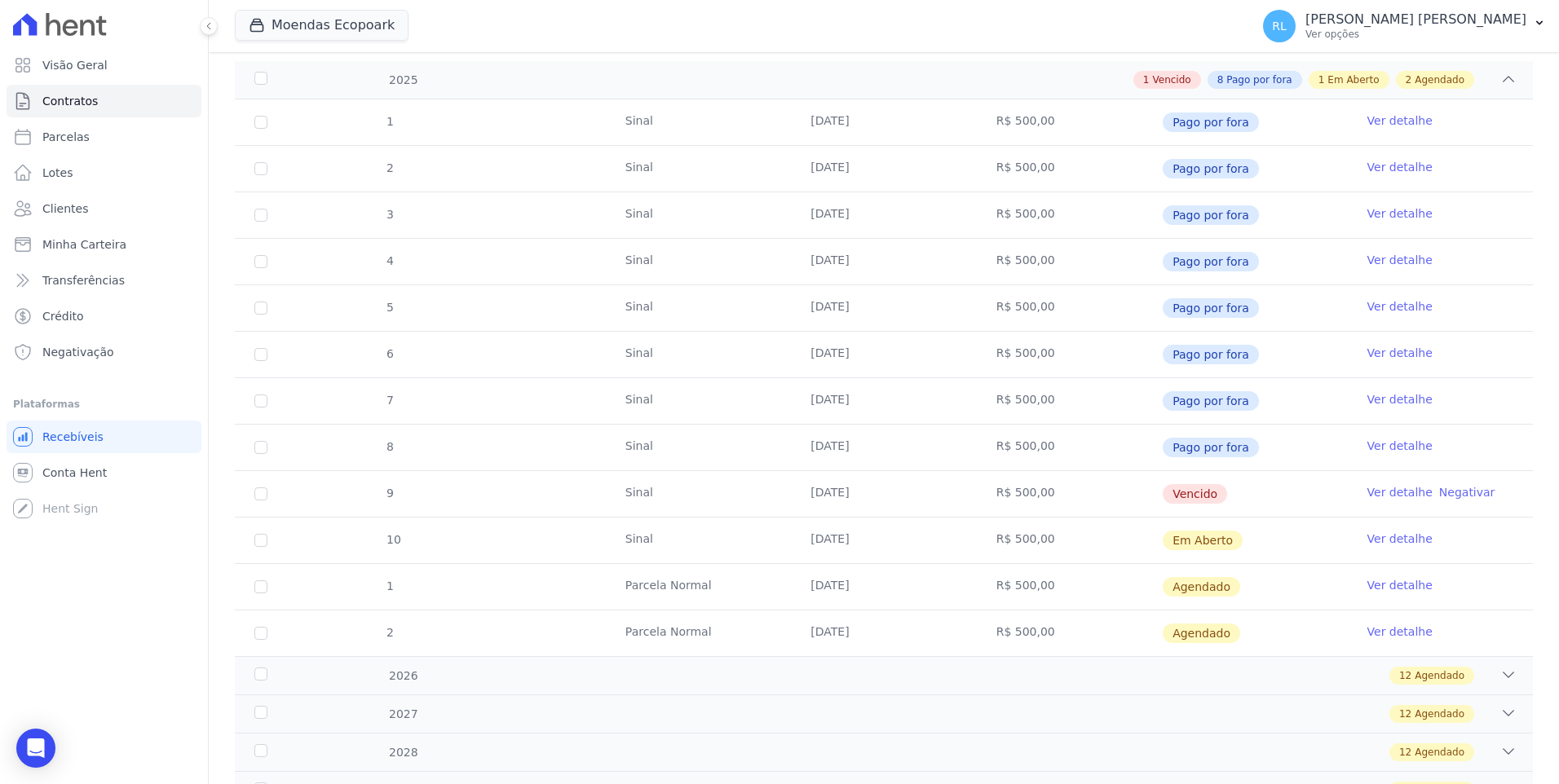
click at [1368, 487] on link "Ver detalhe" at bounding box center [1401, 492] width 65 height 16
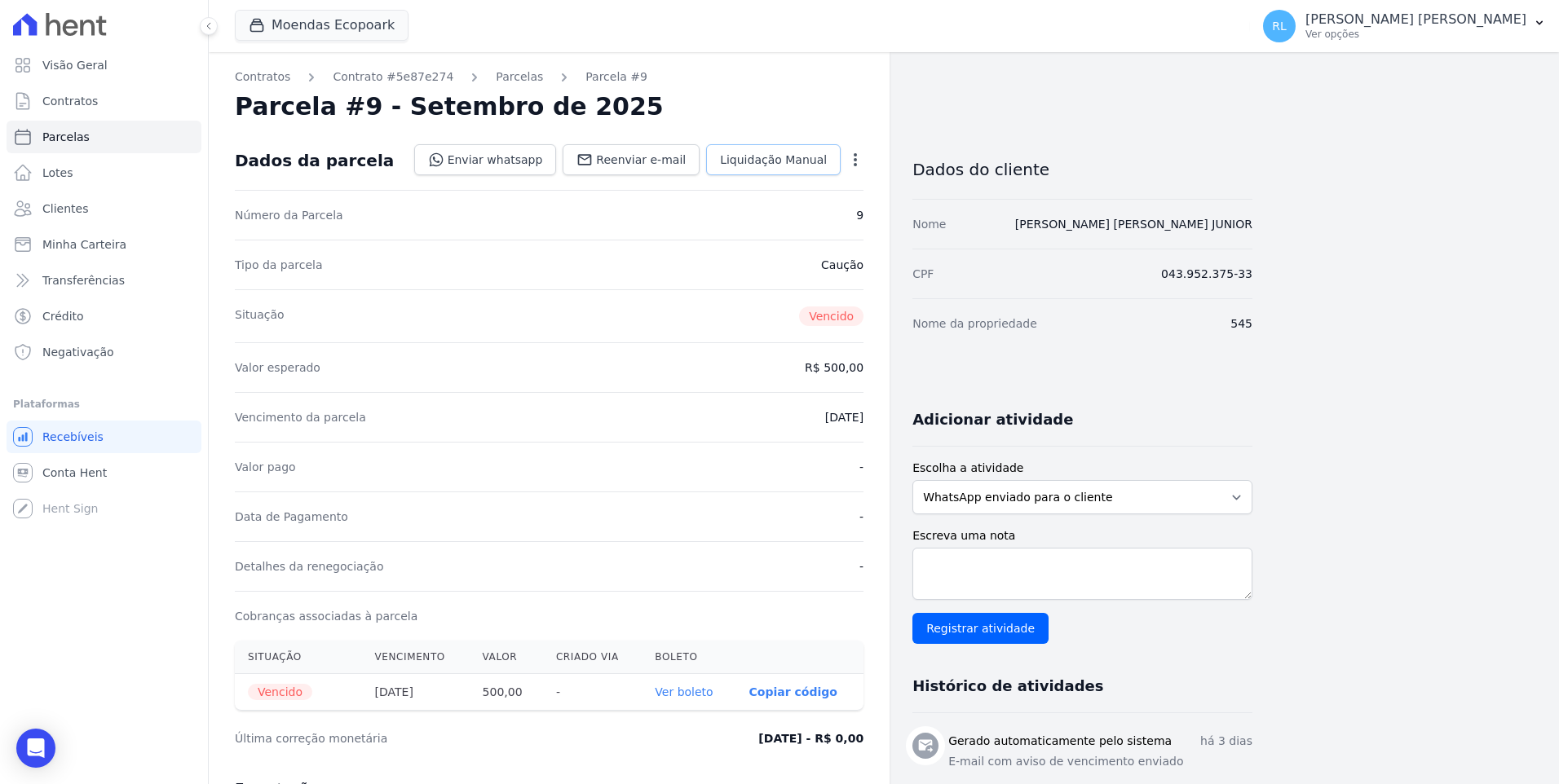
click at [755, 164] on span "Liquidação Manual" at bounding box center [774, 159] width 107 height 16
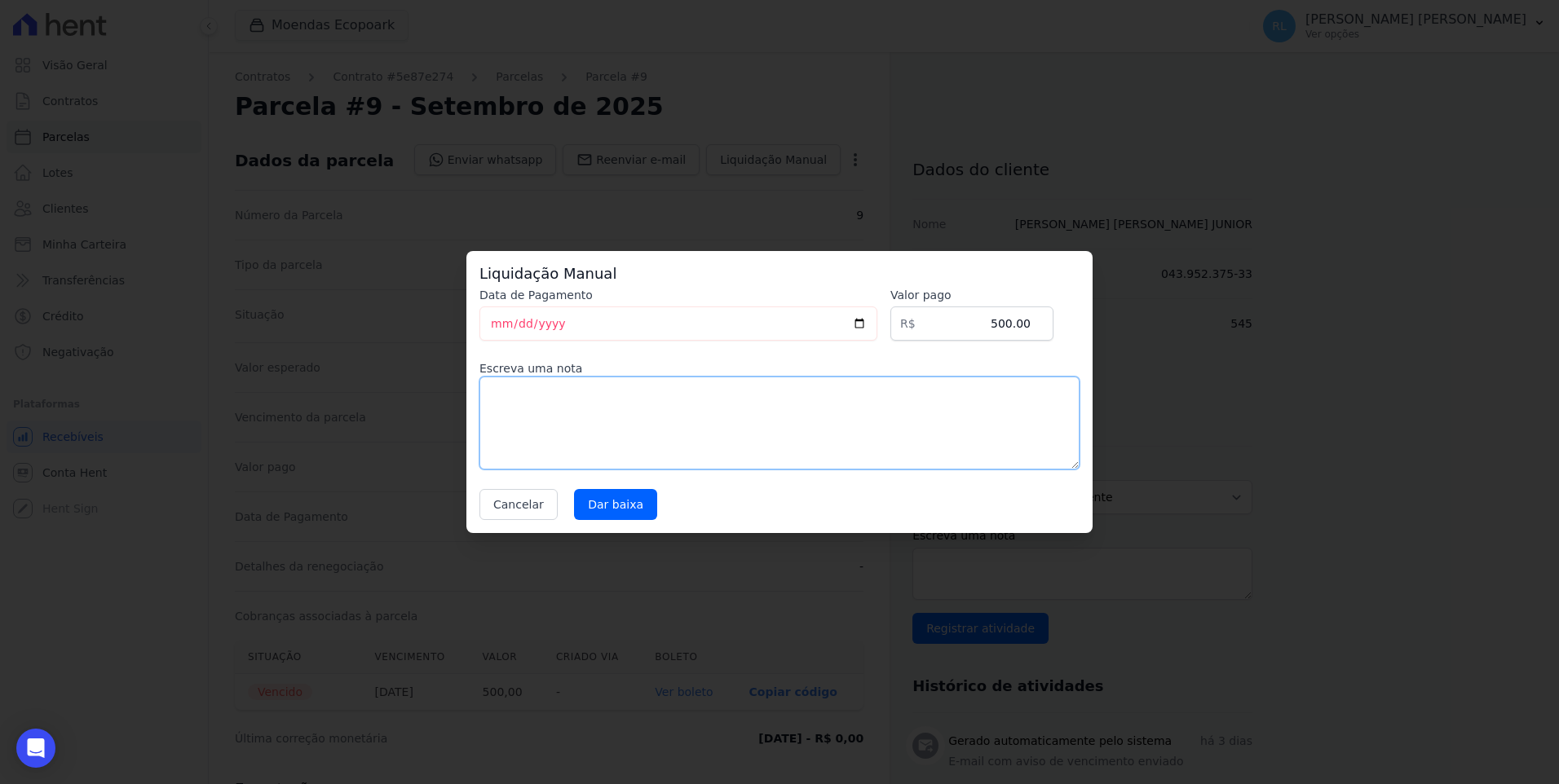
click at [548, 409] on textarea at bounding box center [780, 423] width 600 height 93
type textarea "pix"
click at [596, 509] on input "Dar baixa" at bounding box center [616, 504] width 83 height 31
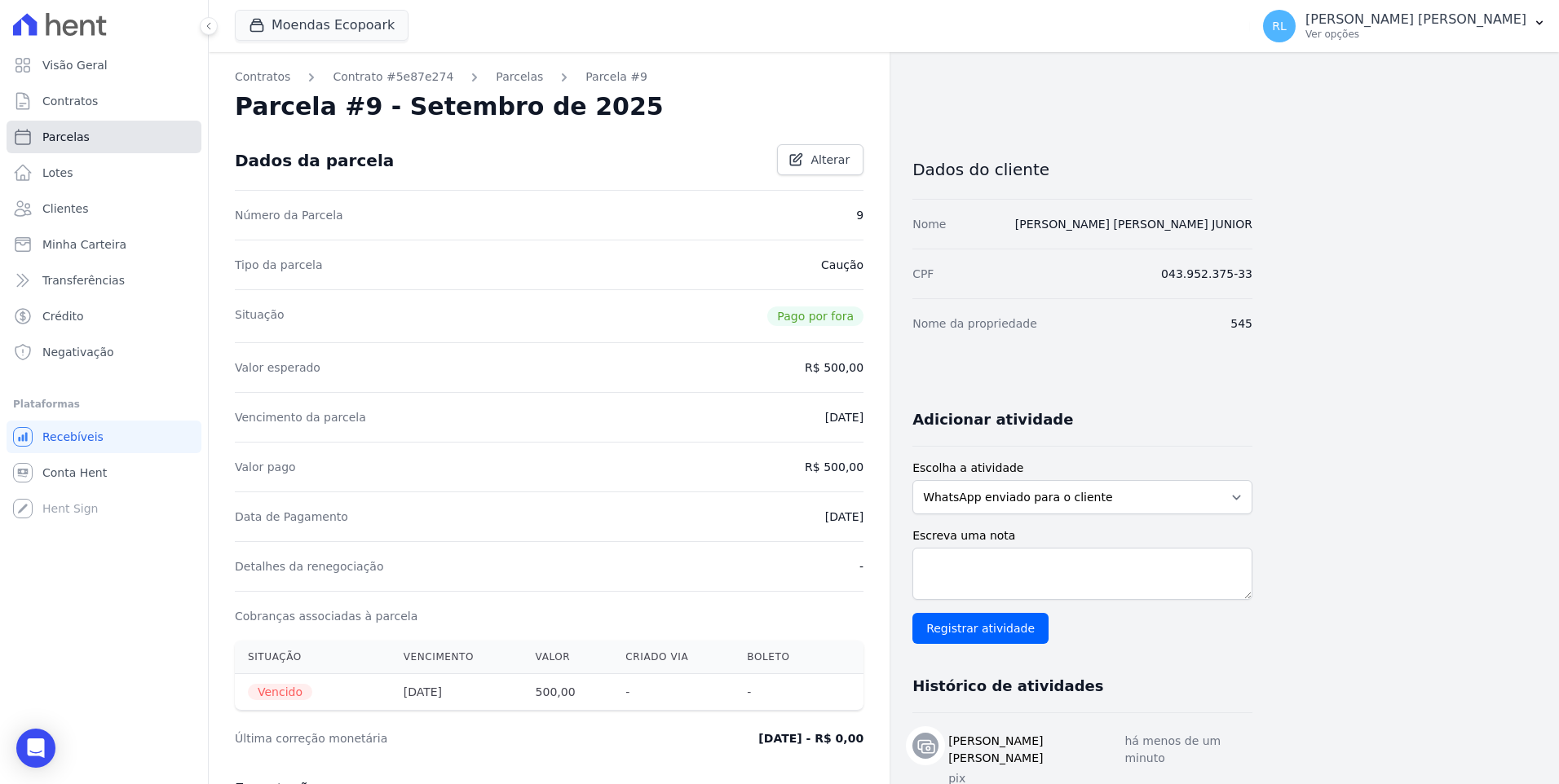
click at [62, 138] on span "Parcelas" at bounding box center [66, 137] width 48 height 16
select select
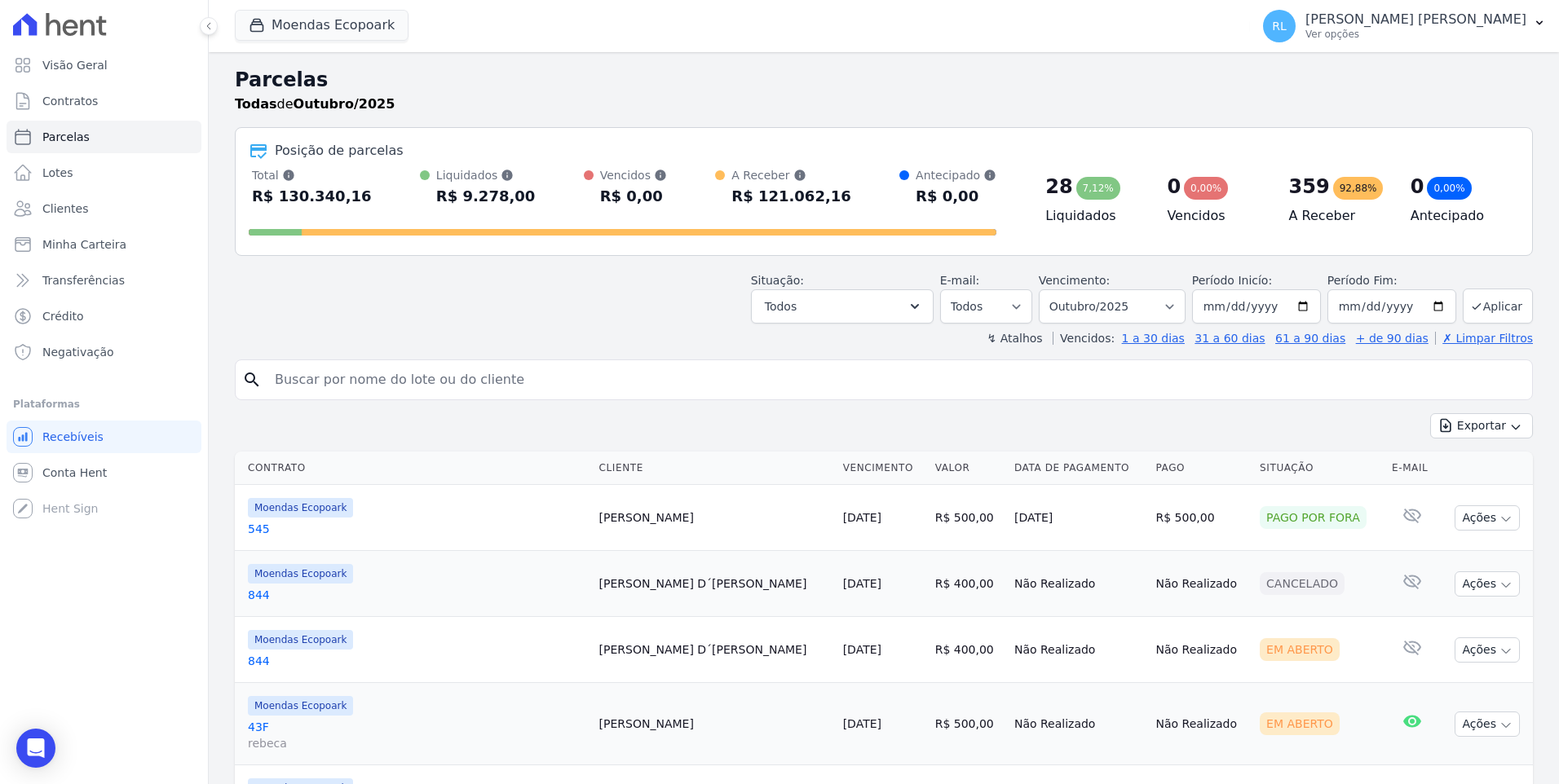
click at [318, 367] on input "search" at bounding box center [895, 379] width 1261 height 33
type input "263"
select select
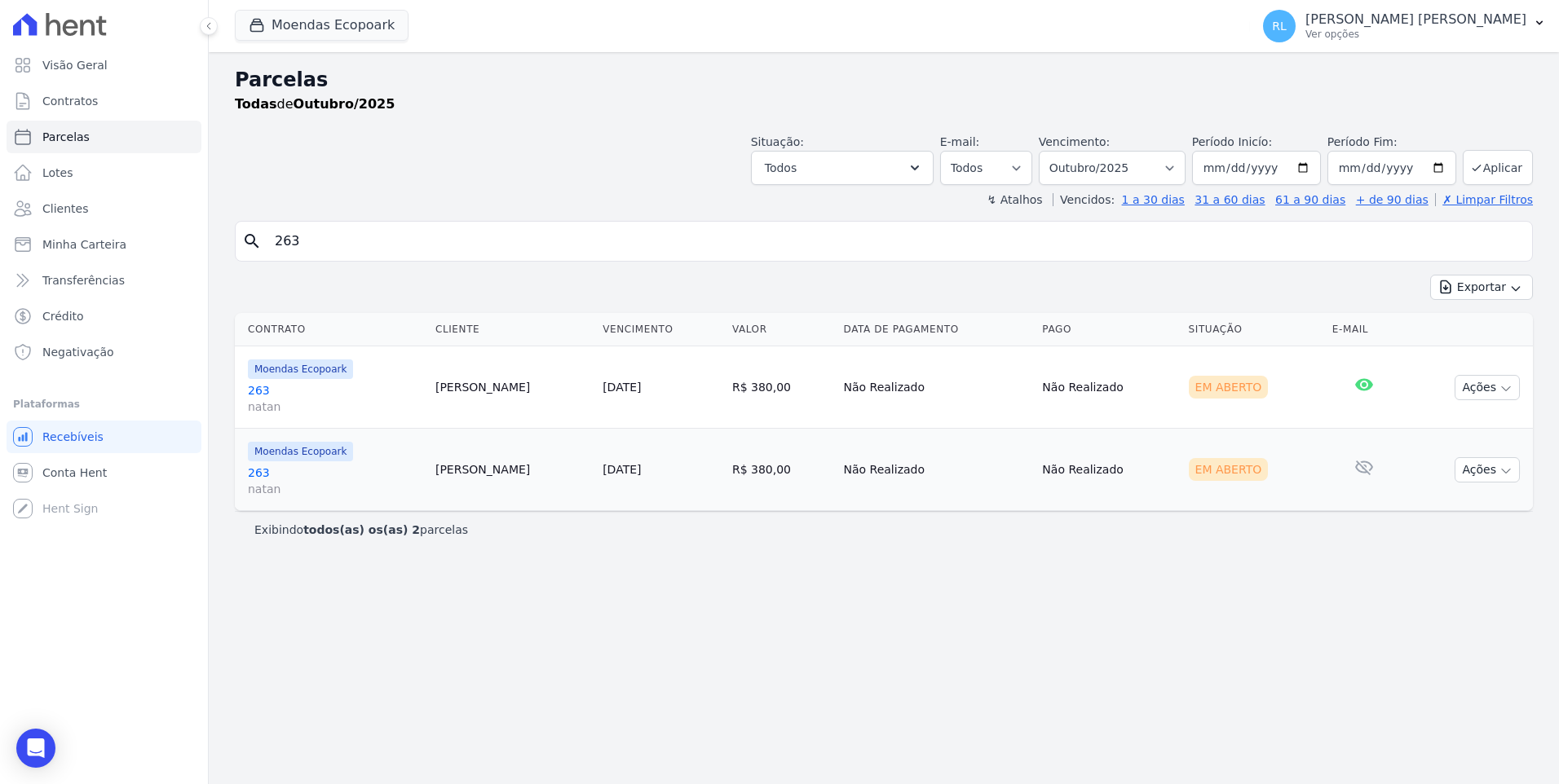
click at [265, 473] on link "263 [PERSON_NAME]" at bounding box center [335, 480] width 174 height 33
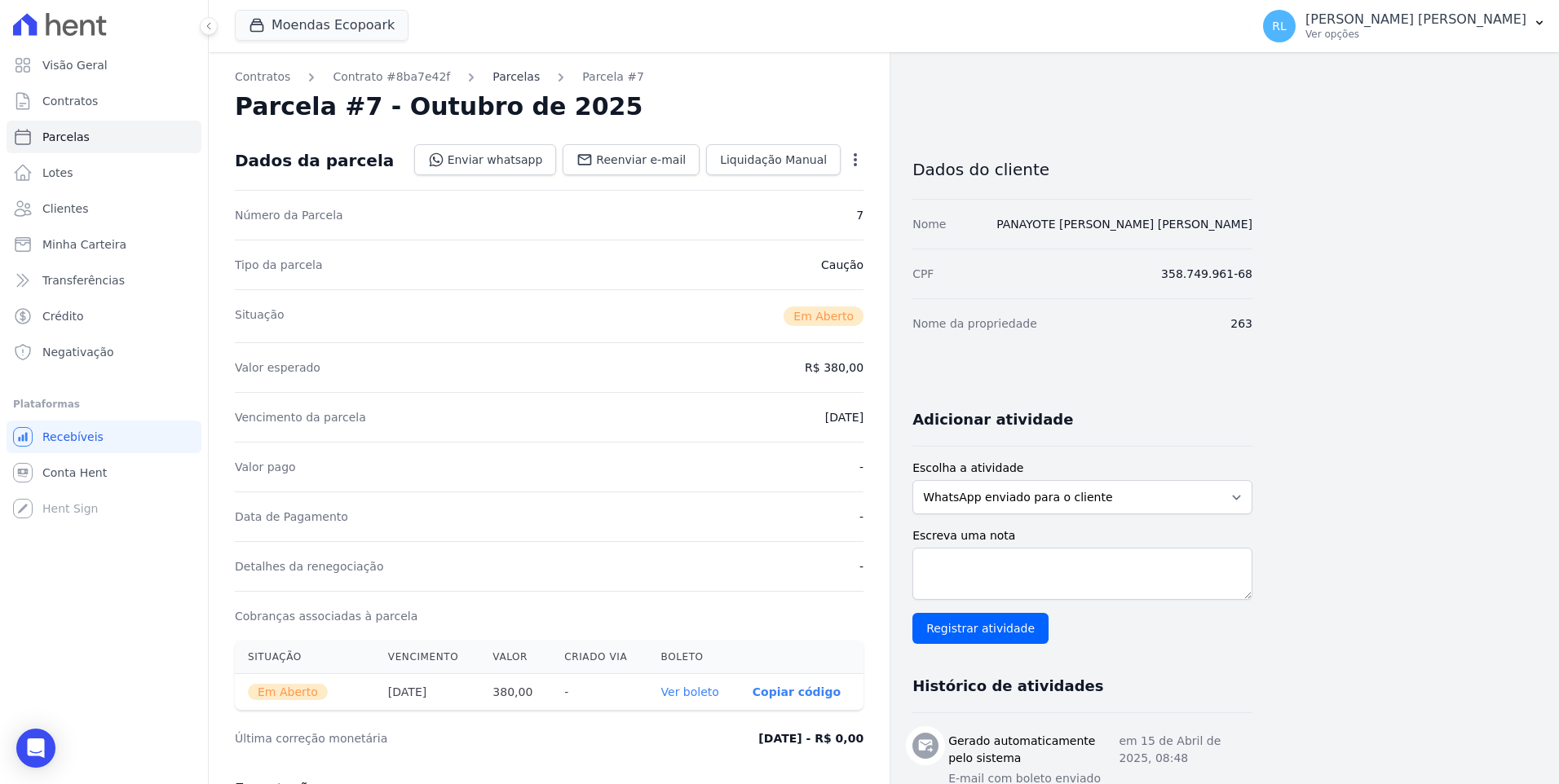
click at [492, 77] on link "Parcelas" at bounding box center [516, 76] width 48 height 17
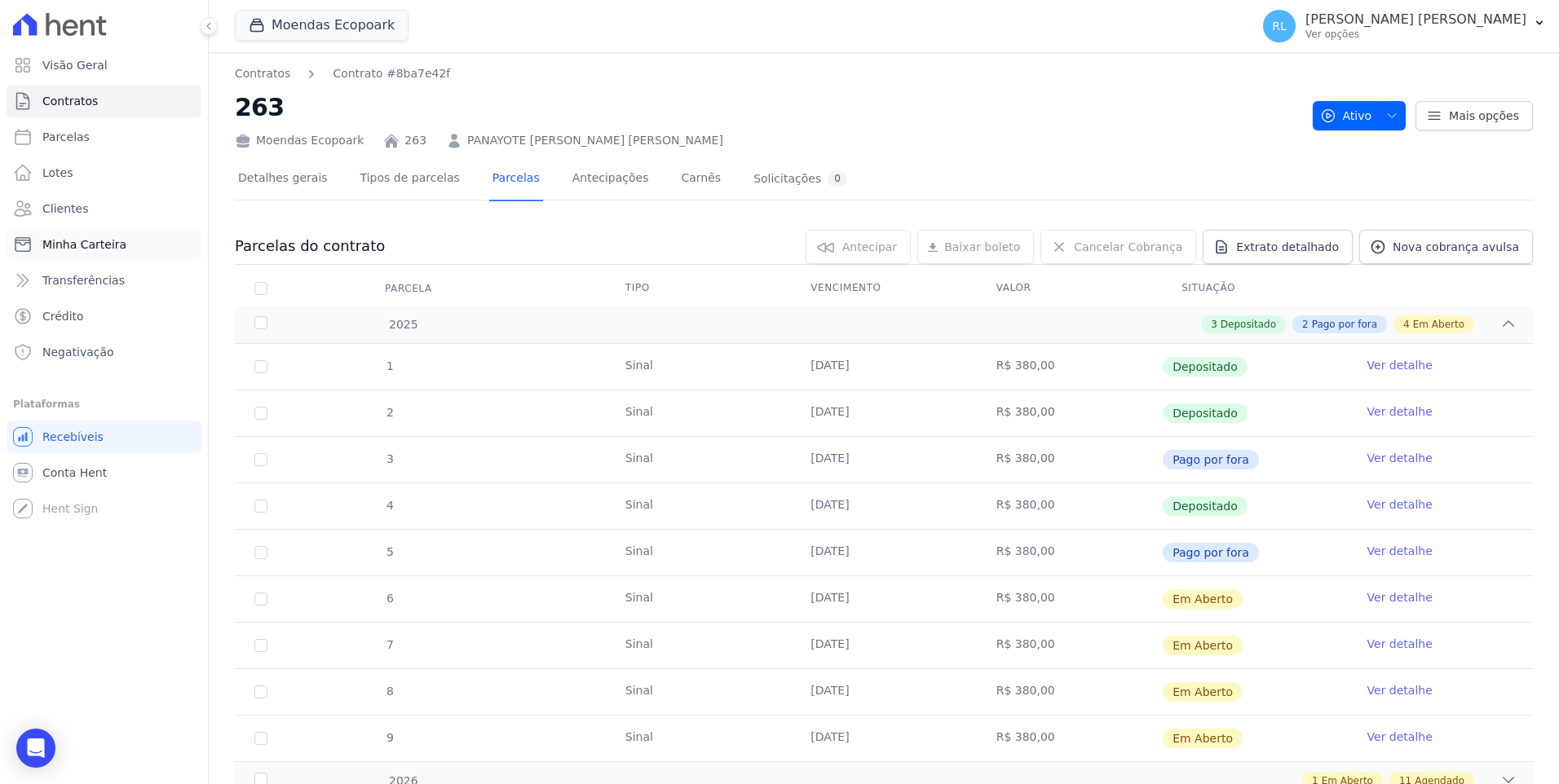
click at [85, 251] on span "Minha Carteira" at bounding box center [84, 245] width 84 height 16
